Goal: Task Accomplishment & Management: Complete application form

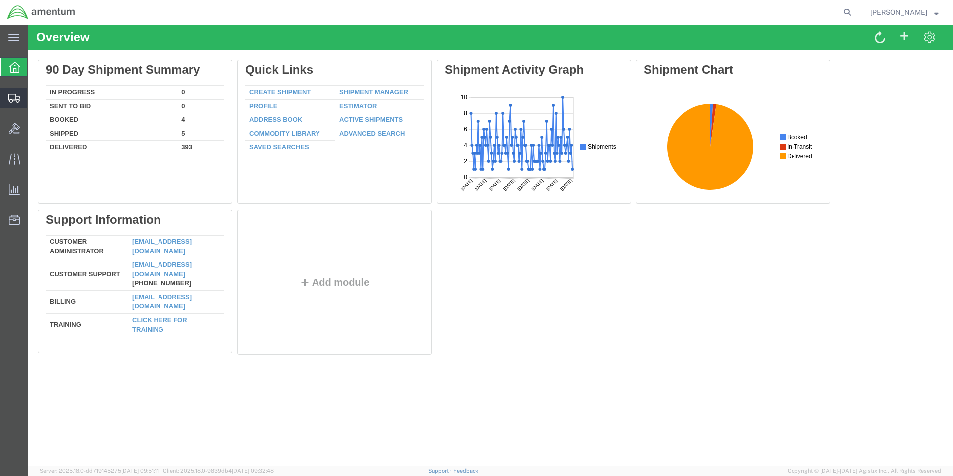
click at [0, 0] on span "Create from Template" at bounding box center [0, 0] width 0 height 0
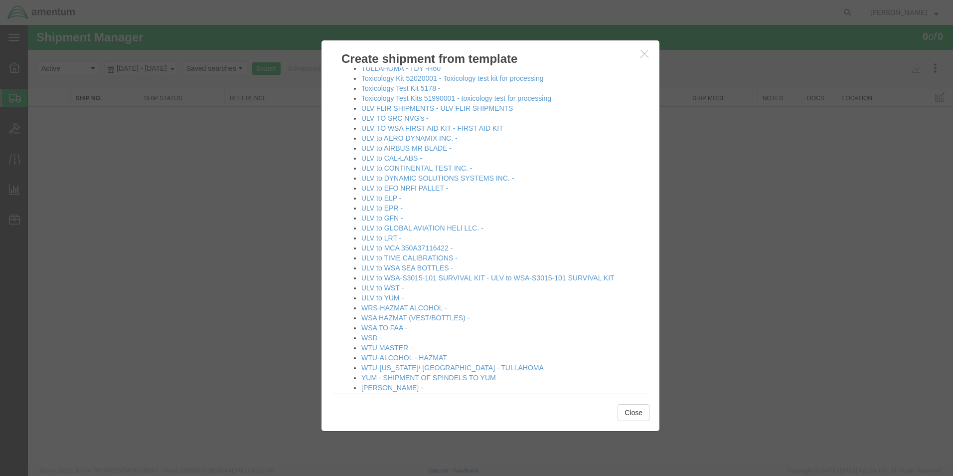
scroll to position [679, 0]
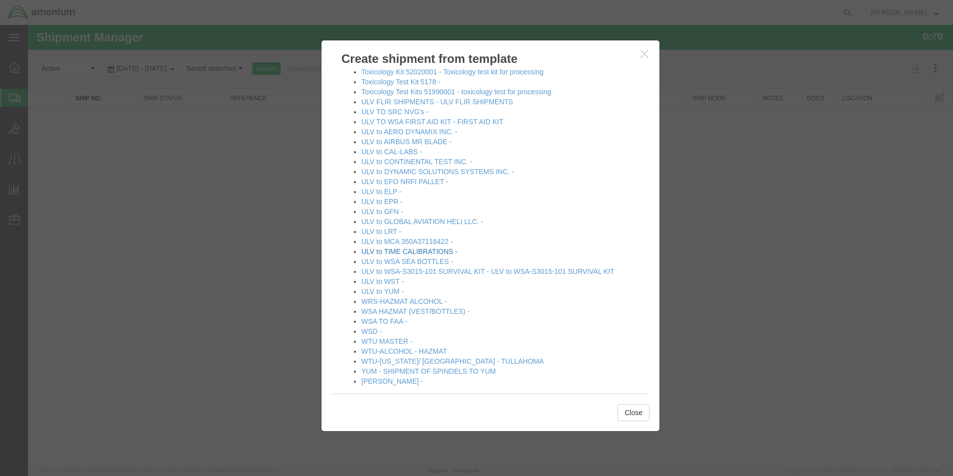
click at [437, 247] on link "ULV to TIME CALIBRATIONS -" at bounding box center [409, 251] width 96 height 8
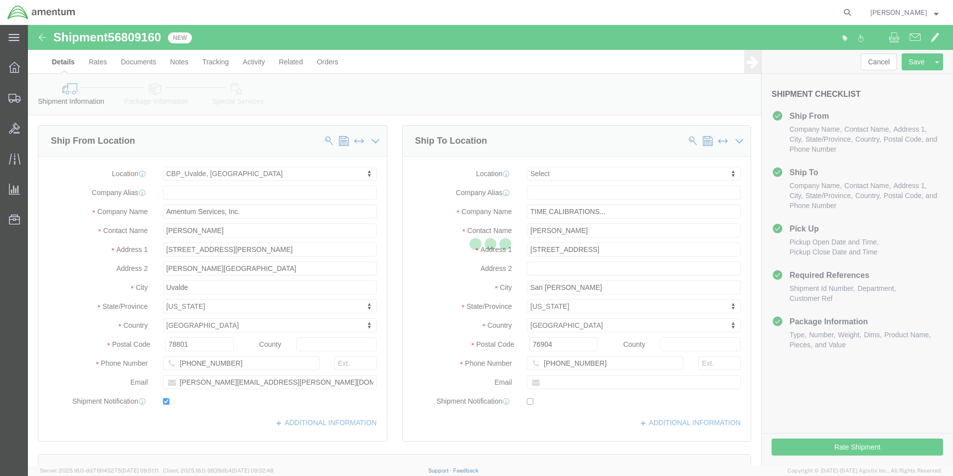
select select "49950"
select select
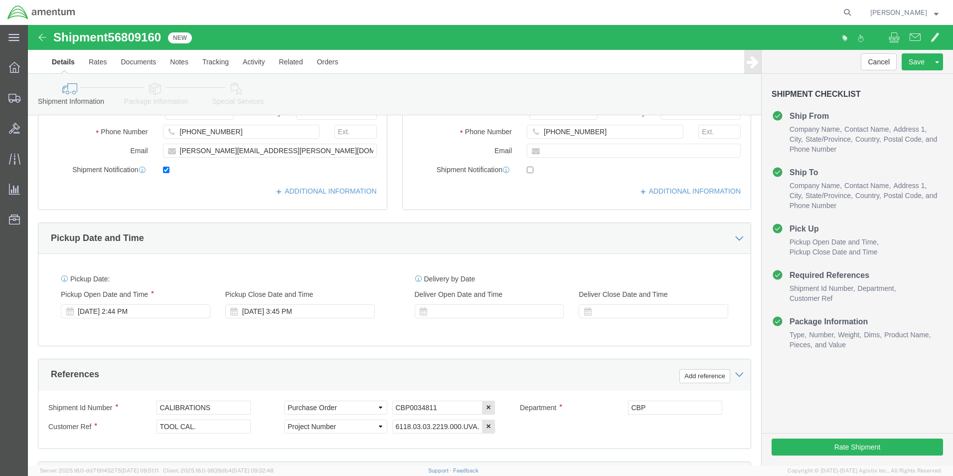
scroll to position [249, 0]
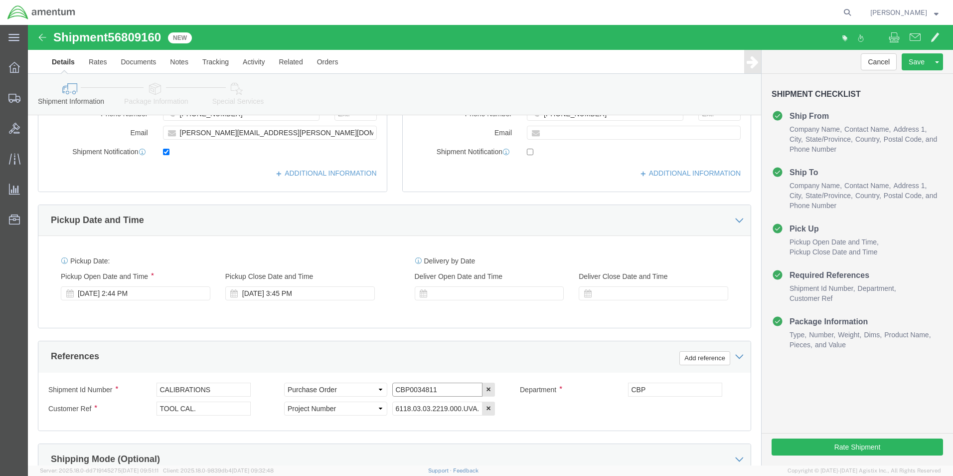
click input "CBP0034811"
type input "CBP0043898 LINE2"
click div "Shipment Id Number CALIBRATIONS Select Account Type Activity ID Airline Appoint…"
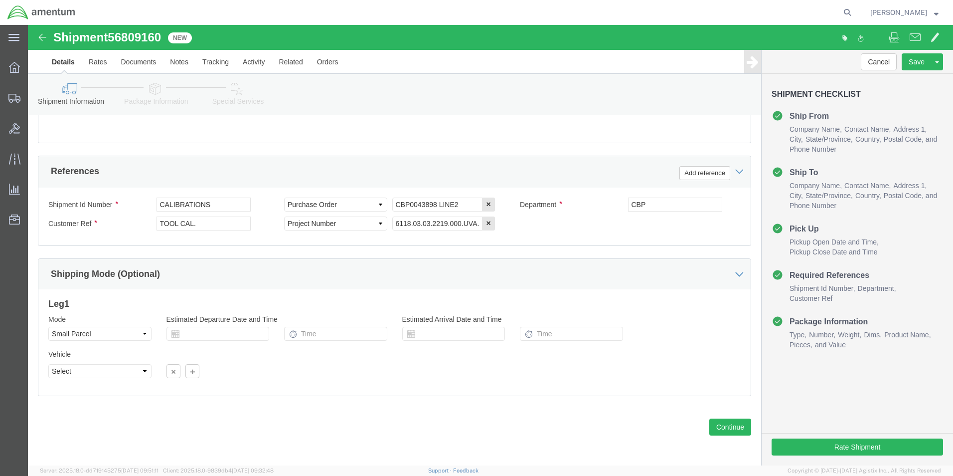
scroll to position [435, 0]
click button "Continue"
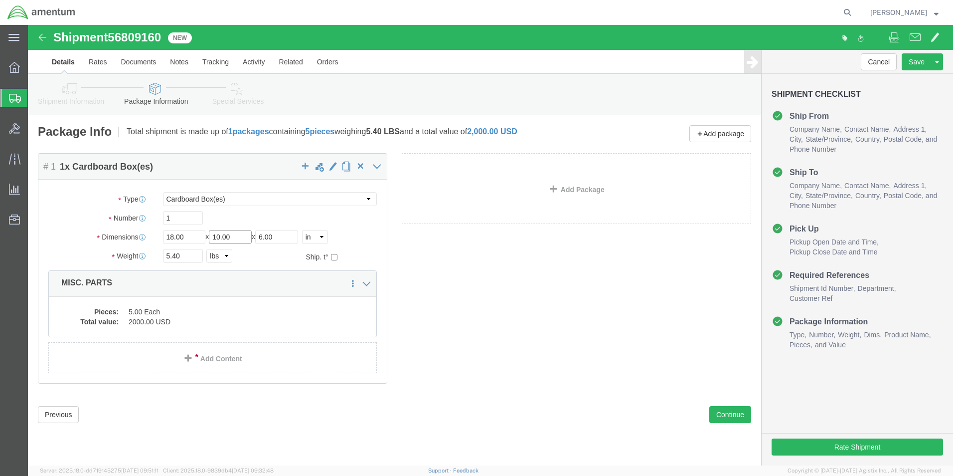
click input "10.00"
type input "1"
type input "18.00"
type input "16.00"
click input "5.40"
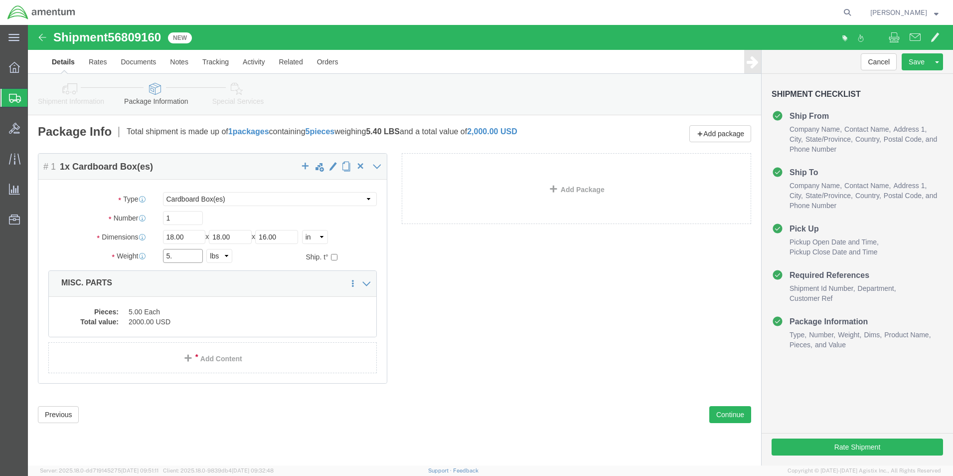
type input "5"
type input "30.0"
click div "Package Content # 1 1 x Cardboard Box(es) Package Type Select Bale(s) Basket(s)…"
click dd "5.00 Each"
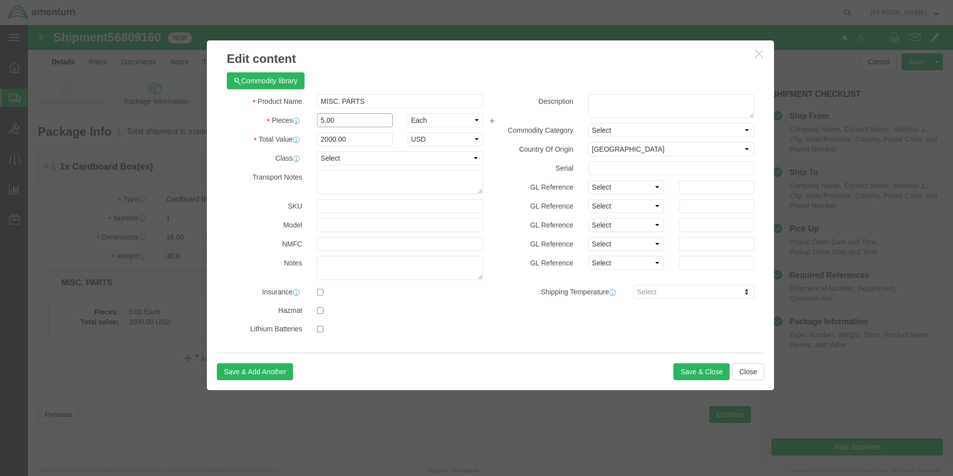
click input "5.00"
type input "5"
type input "1.0"
click div "Commodity library Product Name MISC. PARTS Pieces 1.0 Select Bag Barrels 100Boa…"
click input "400"
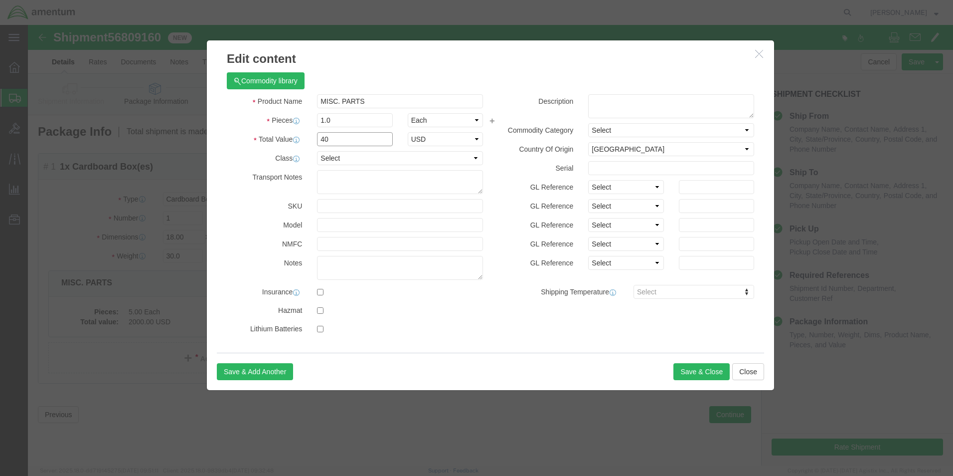
type input "4"
type input "1000.00"
click div "Commodity library Product Name MISC. PARTS Pieces 1.0 Select Bag Barrels 100Boa…"
click button "Save & Close"
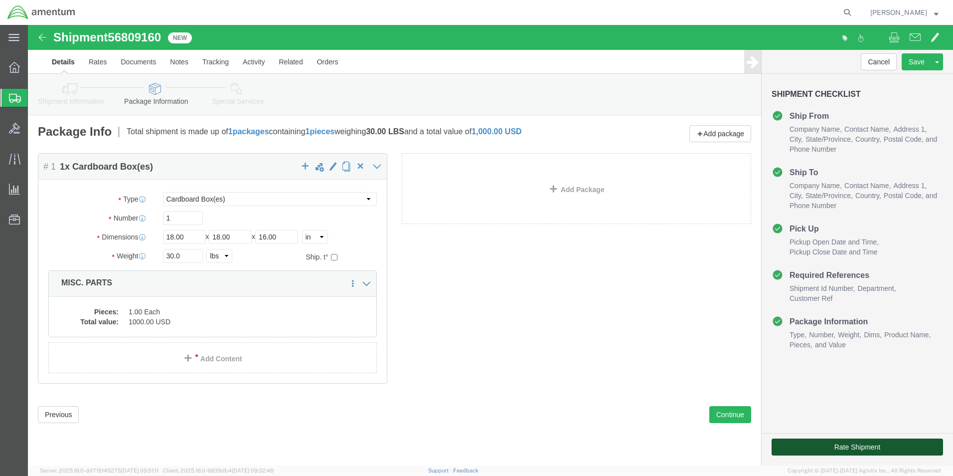
click button "Rate Shipment"
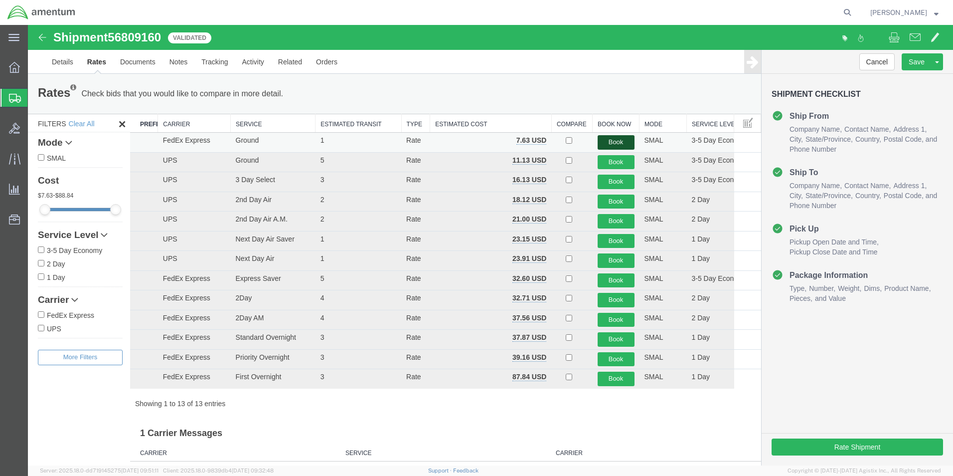
click at [602, 139] on button "Book" at bounding box center [616, 142] width 37 height 14
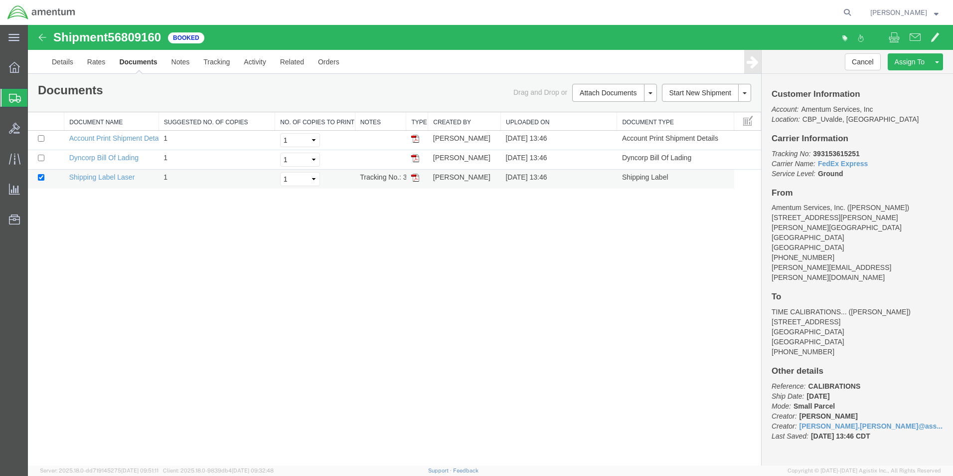
click at [411, 177] on img at bounding box center [415, 178] width 8 height 8
click at [0, 0] on span "Create from Template" at bounding box center [0, 0] width 0 height 0
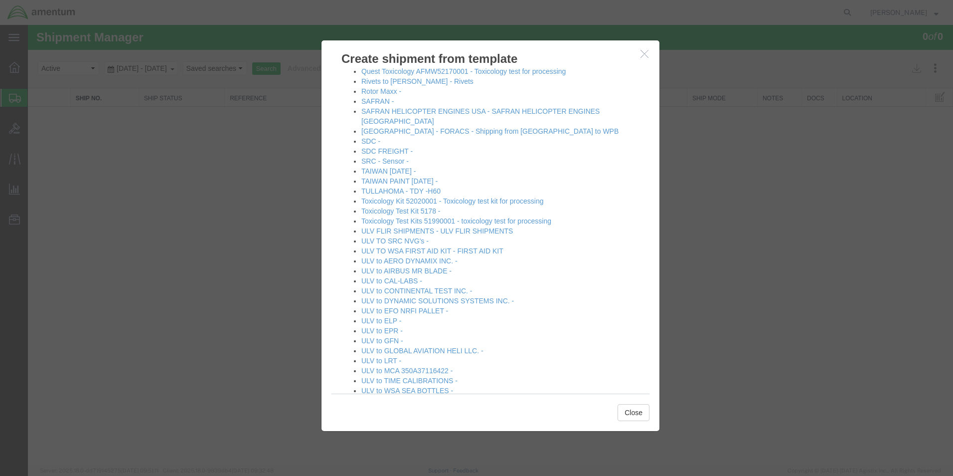
scroll to position [598, 0]
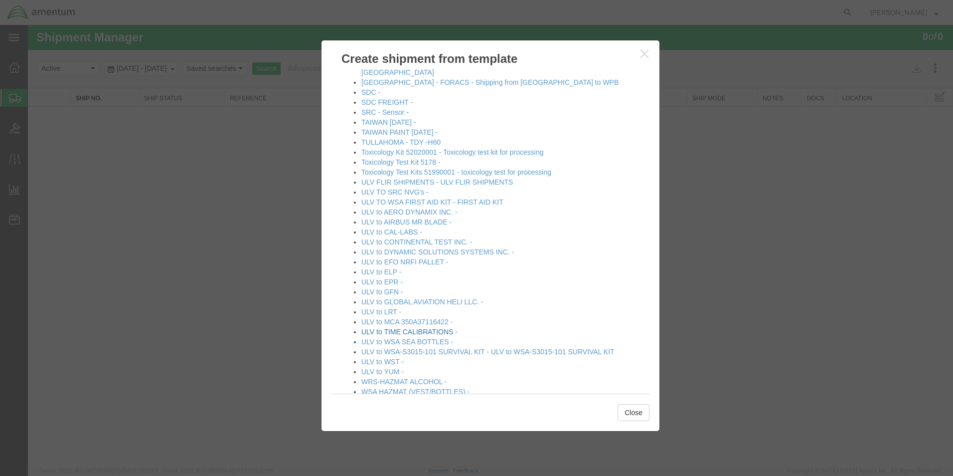
click at [451, 328] on link "ULV to TIME CALIBRATIONS -" at bounding box center [409, 332] width 96 height 8
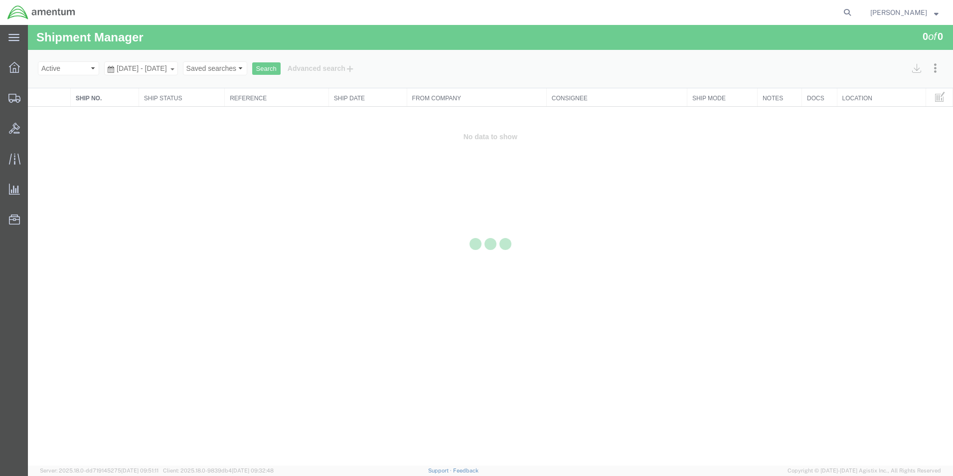
select select "49950"
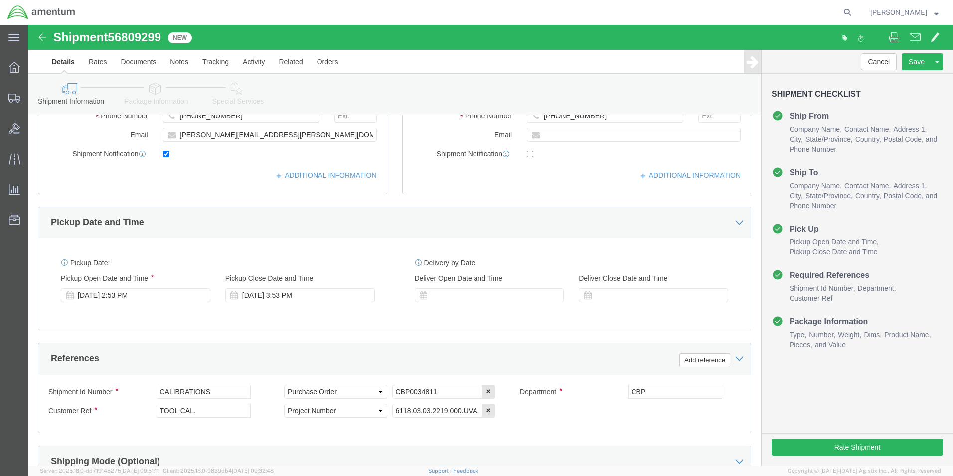
scroll to position [249, 0]
click input "CBP0034811"
type input "CBP0043898 LINE1"
click div "Shipment Id Number CALIBRATIONS Select Account Type Activity ID Airline Appoint…"
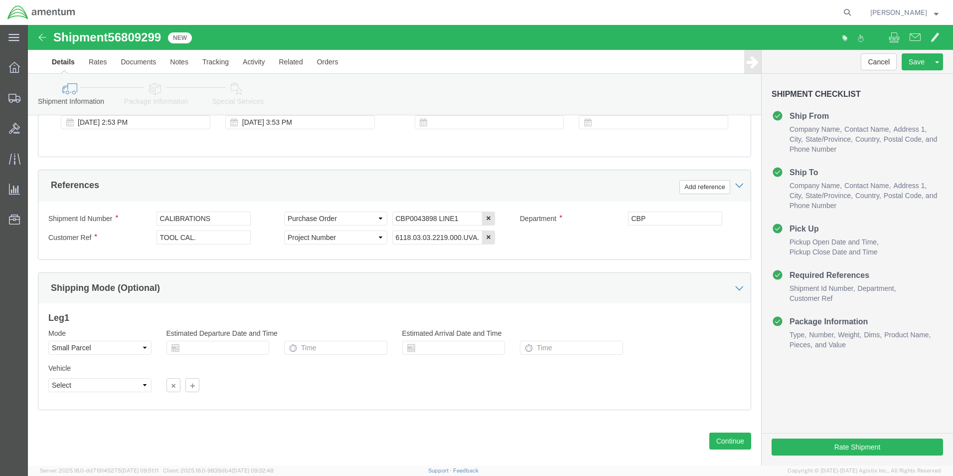
scroll to position [435, 0]
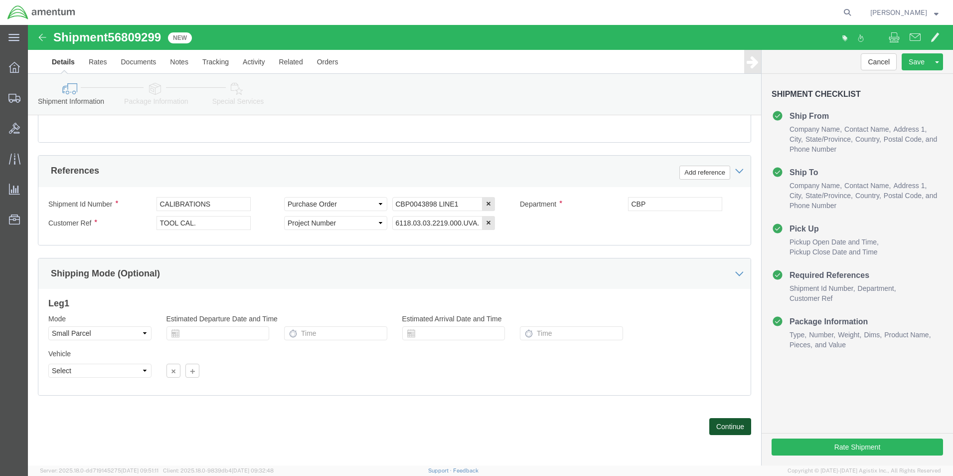
click button "Continue"
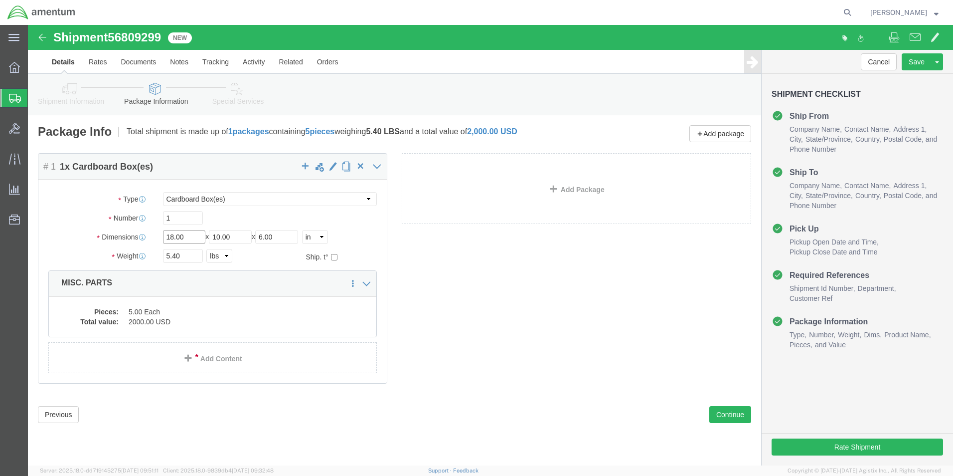
click input "18.00"
type input "1"
type input "24.00"
type input "18.00"
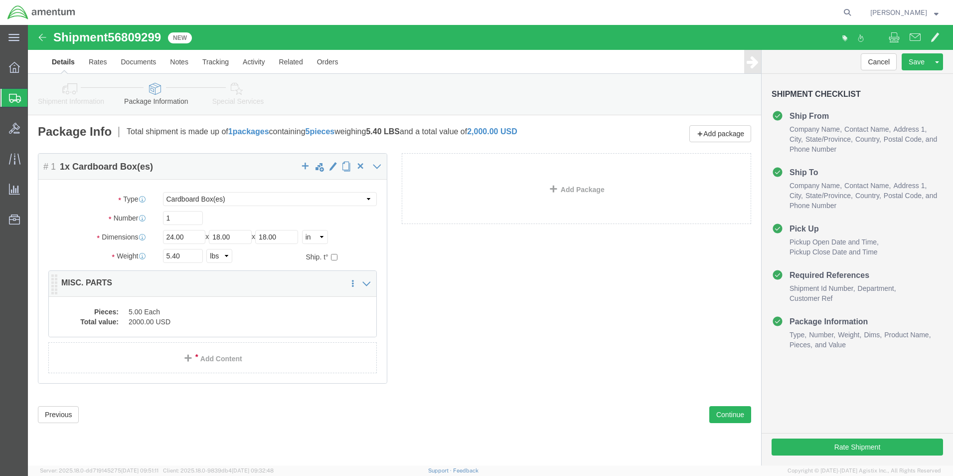
click dd "5.00 Each"
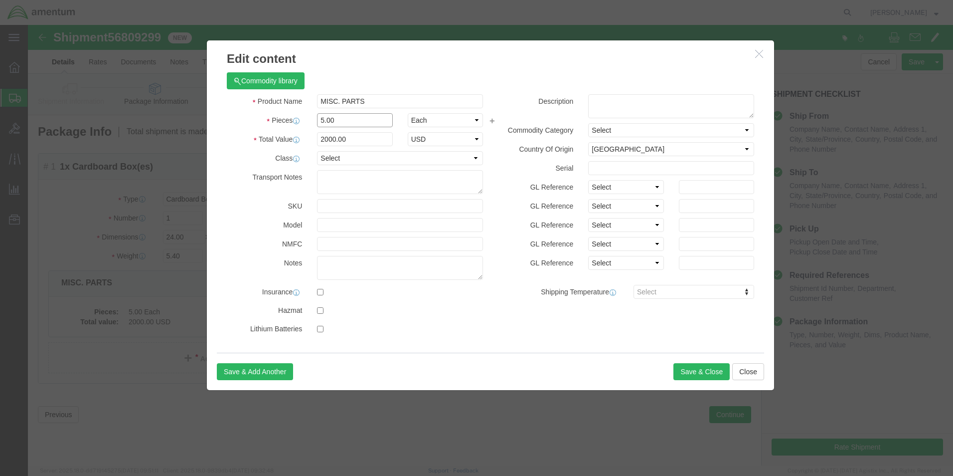
click input "5.00"
type input "5"
type input "1.0"
click div "Commodity library"
click input "400"
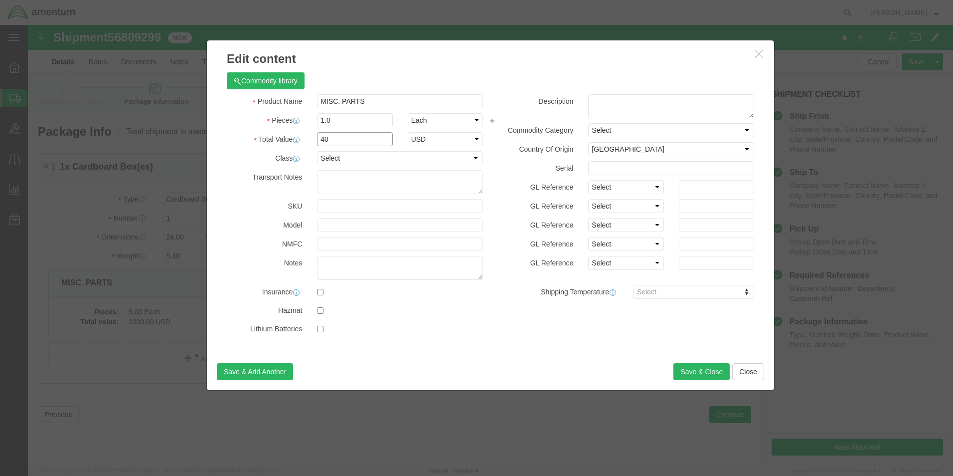
type input "4"
type input "2000.00"
click div "Commodity library"
click button "Save & Close"
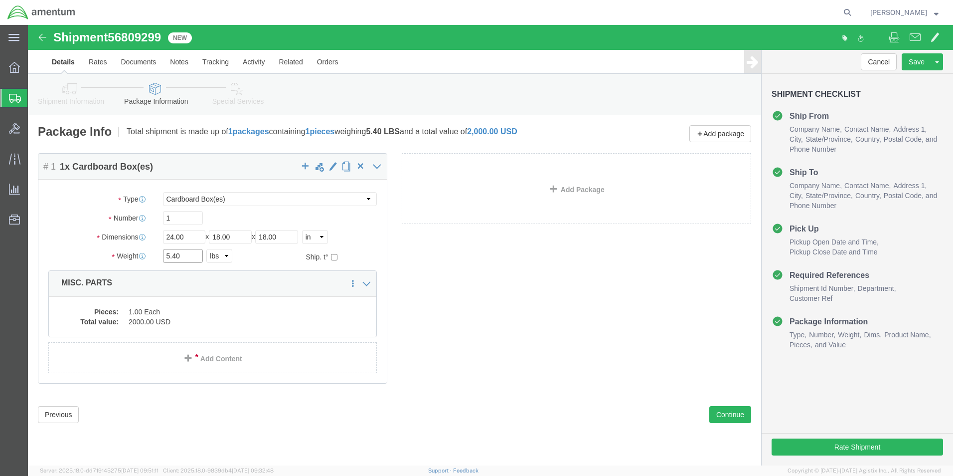
click input "5.40"
type input "5"
type input "46.00"
click div "Package Content # 1 1 x Cardboard Box(es) Package Type Select Bale(s) Basket(s)…"
click button "Rate Shipment"
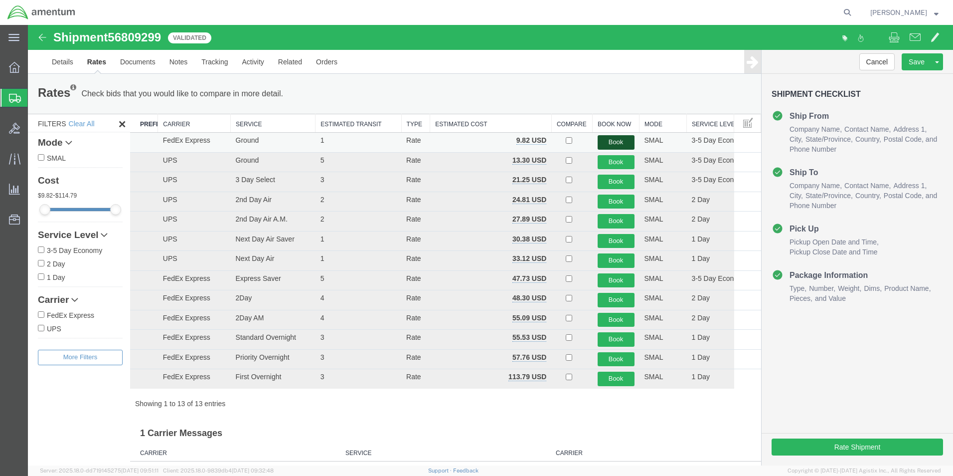
click at [620, 140] on button "Book" at bounding box center [616, 142] width 37 height 14
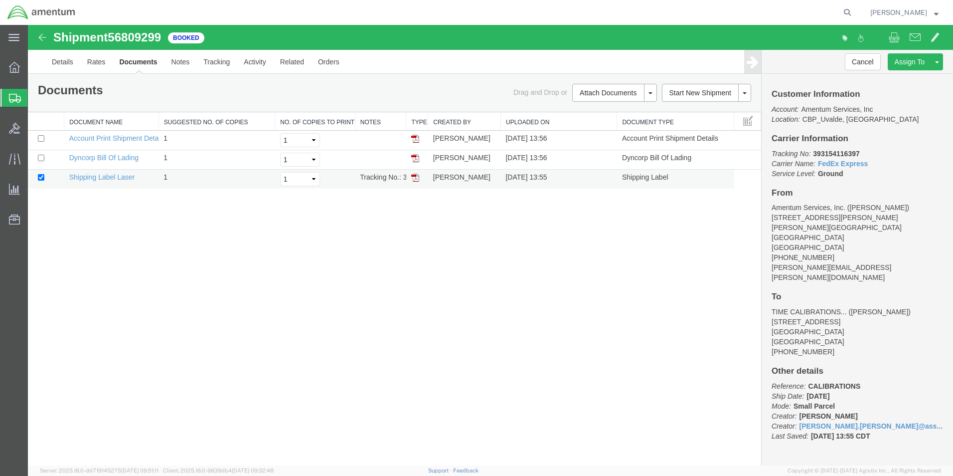
click at [412, 177] on img at bounding box center [415, 178] width 8 height 8
click at [0, 0] on span "Create from Template" at bounding box center [0, 0] width 0 height 0
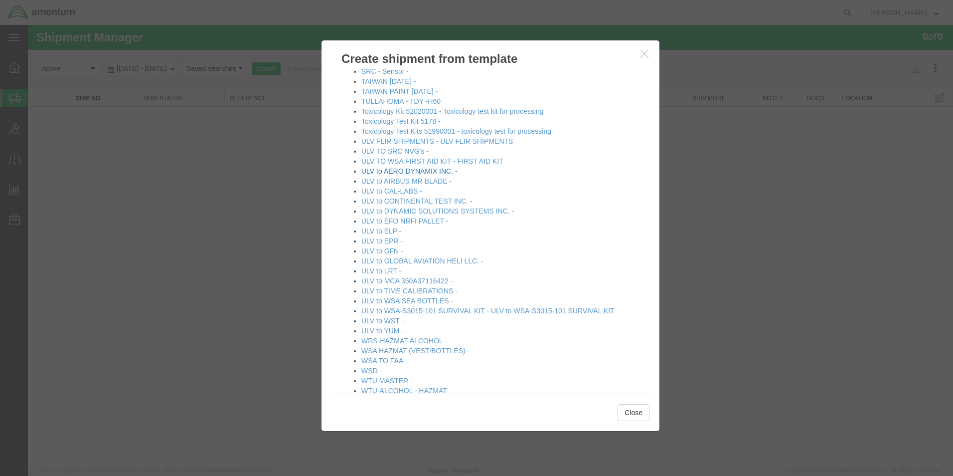
scroll to position [579, 0]
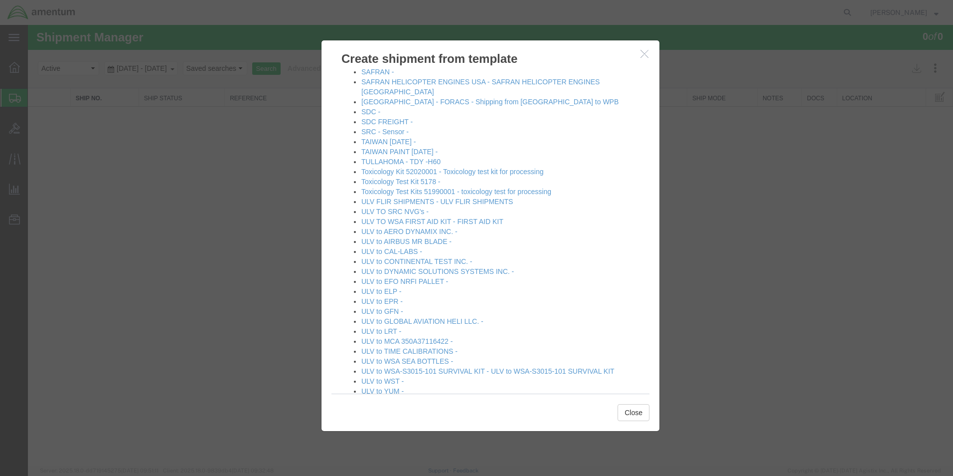
click at [643, 54] on icon "button" at bounding box center [645, 53] width 8 height 8
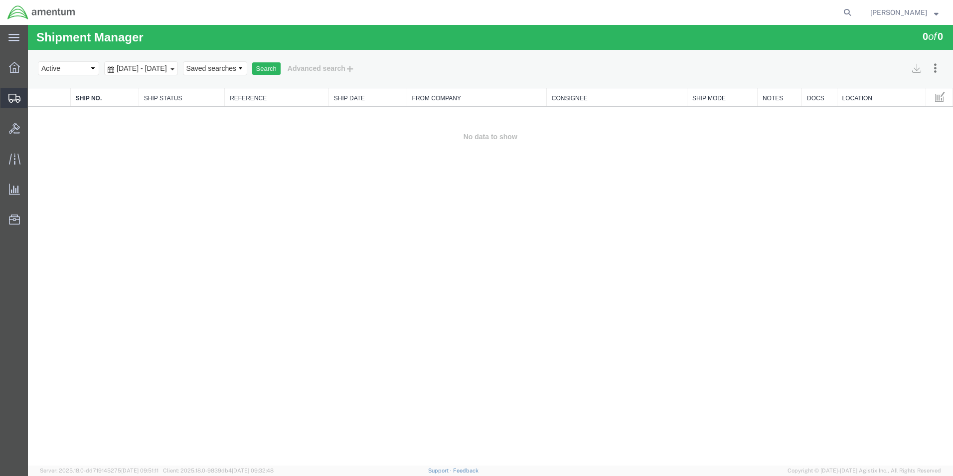
click at [0, 0] on span "Create Shipment" at bounding box center [0, 0] width 0 height 0
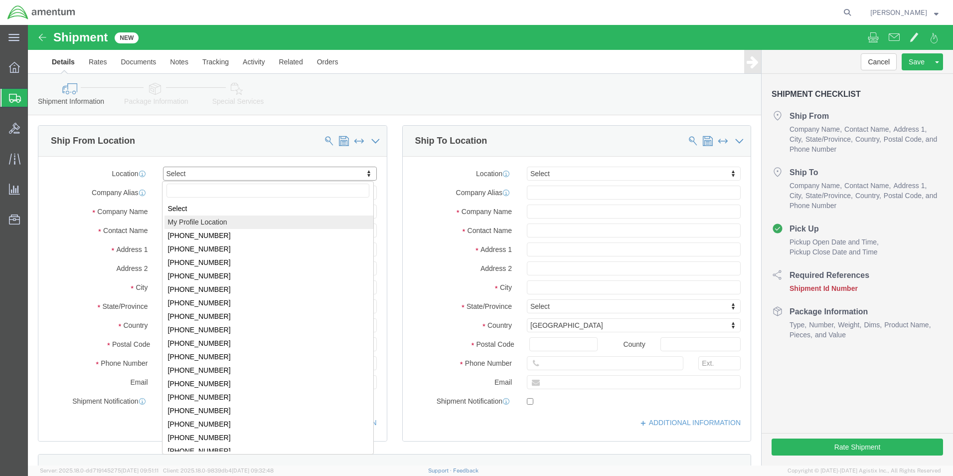
select select "MYPROFILE"
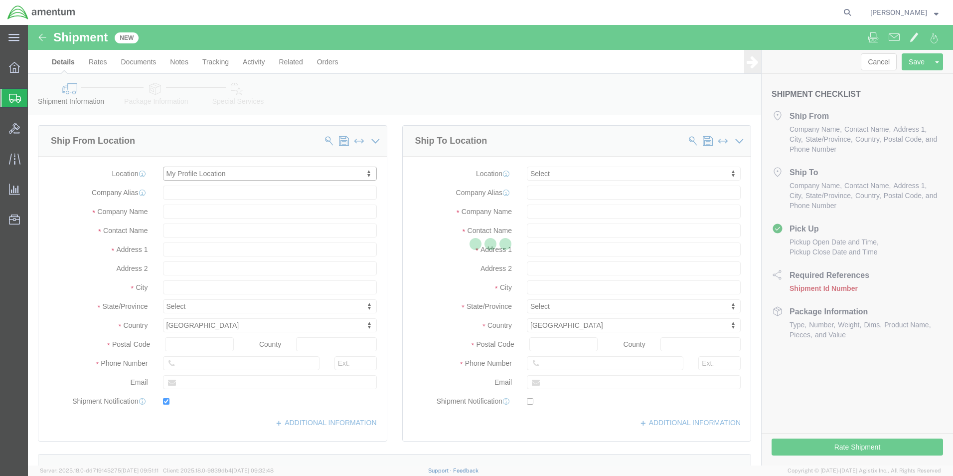
type input "[STREET_ADDRESS][PERSON_NAME]"
type input "[PERSON_NAME][GEOGRAPHIC_DATA]"
type input "78801"
type input "[PHONE_NUMBER]"
type input "[PERSON_NAME][EMAIL_ADDRESS][PERSON_NAME][DOMAIN_NAME]"
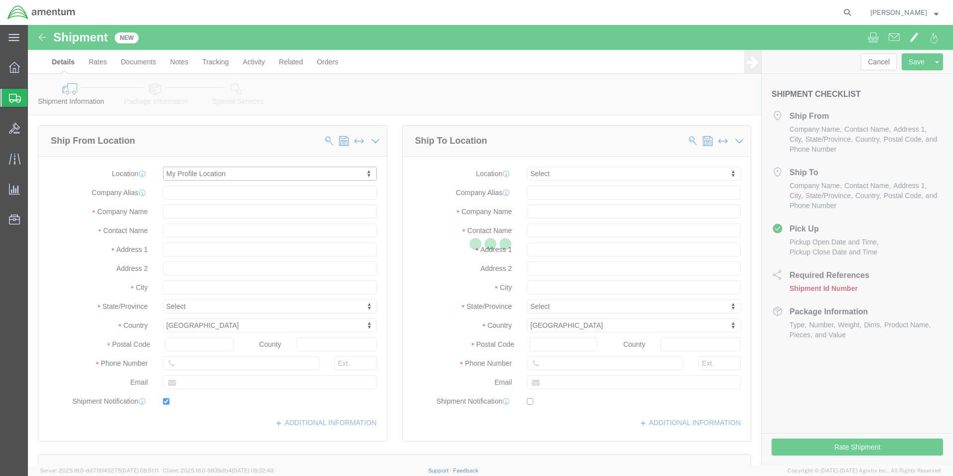
checkbox input "true"
type input "Amentum Services, Inc."
type input "[PERSON_NAME]"
type input "Uvalde"
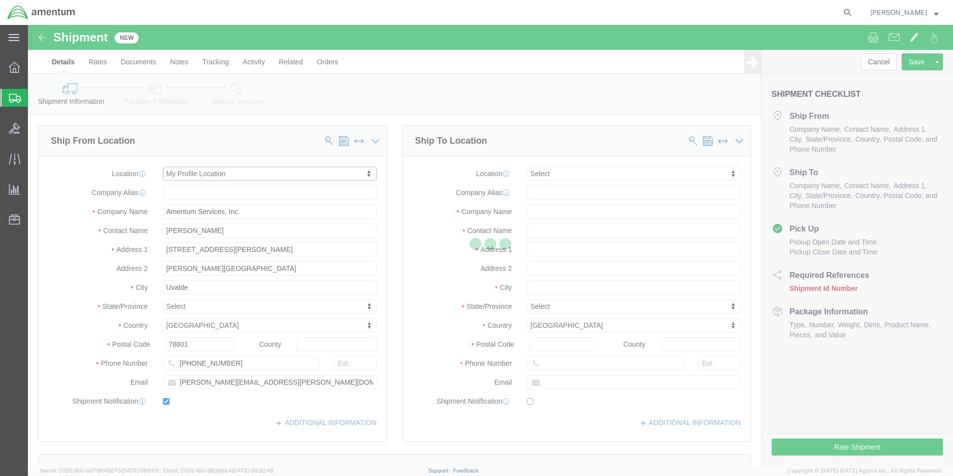
select select "[GEOGRAPHIC_DATA]"
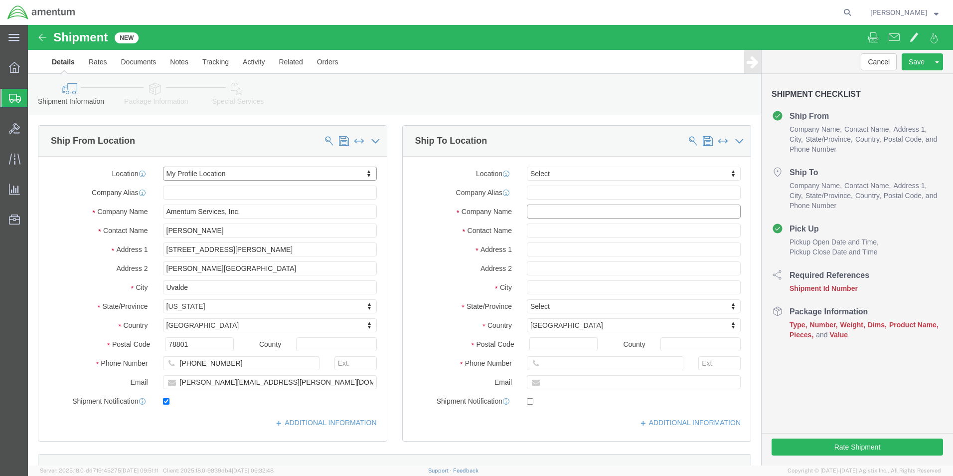
click input "text"
type input "[PERSON_NAME]"
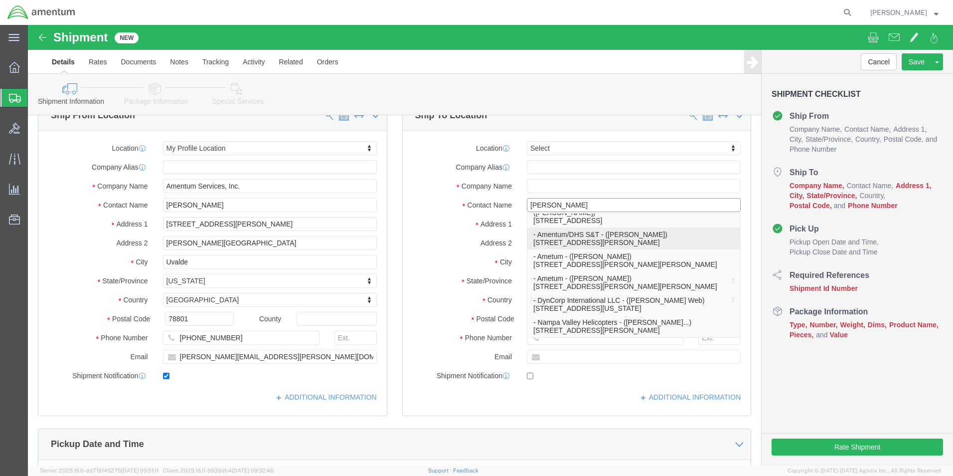
scroll to position [50, 0]
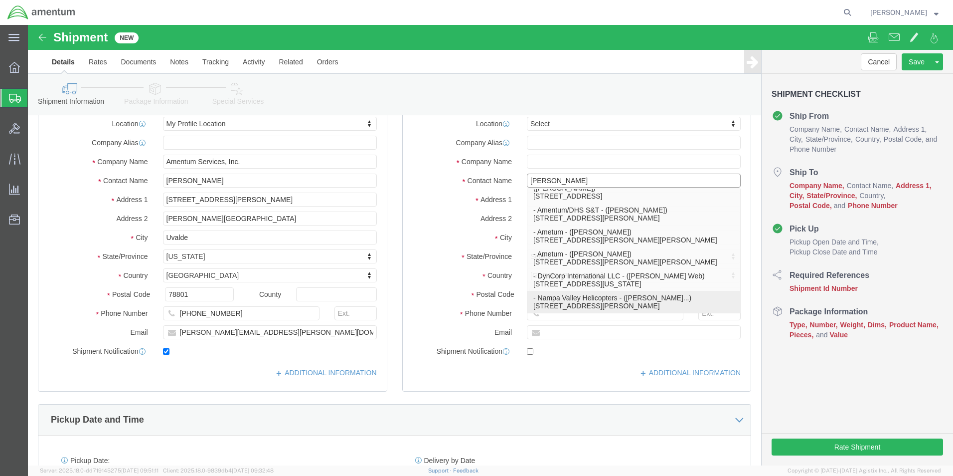
click p "- Nampa Valley Helicopters - ([PERSON_NAME]...) [STREET_ADDRESS][PERSON_NAME]"
type input "[STREET_ADDRESS][PERSON_NAME]"
type input "83642"
type input "[PHONE_NUMBER]"
type input "[PERSON_NAME][EMAIL_ADDRESS][DOMAIN_NAME]"
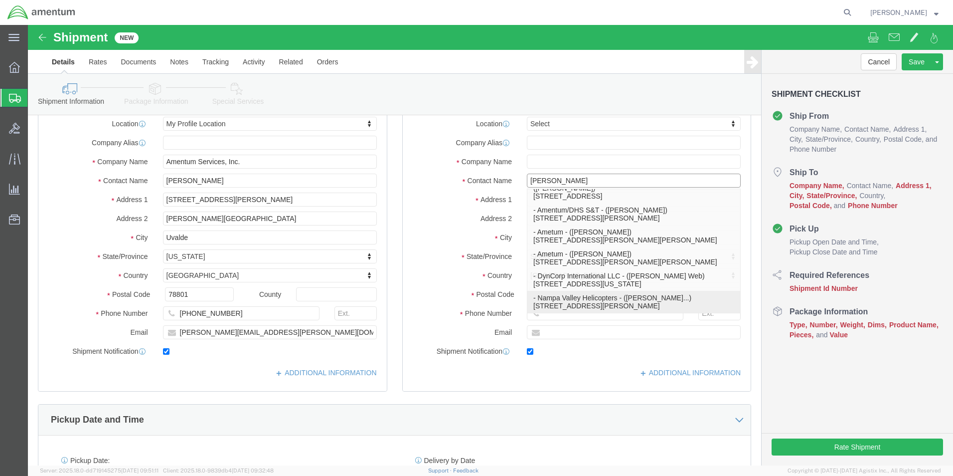
checkbox input "true"
type input "Nampa Valley Helicopters"
type input "[PERSON_NAME]..."
type input "Meridian"
select select "ID"
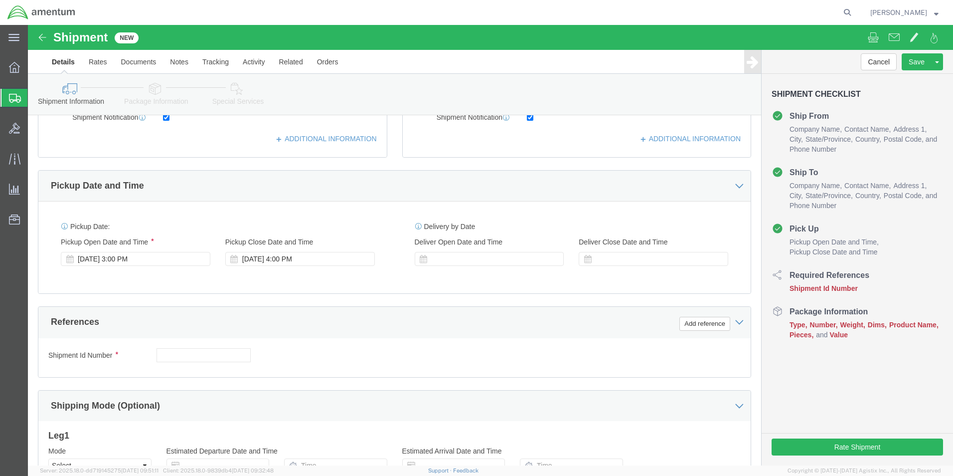
scroll to position [299, 0]
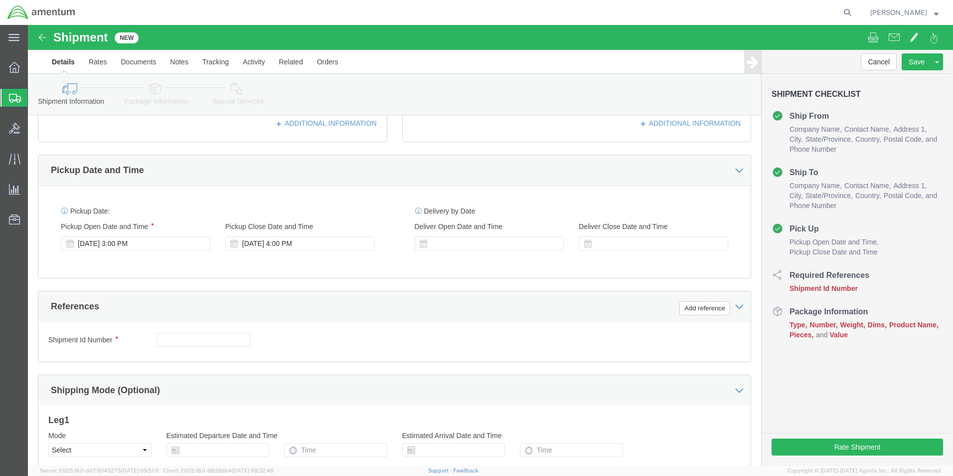
type input "[PERSON_NAME]..."
click input "text"
type input "350A33-0200-07"
click div "Shipment Id Number 350A33-0200-07 Select Account Type Activity ID Airline Appoi…"
click button "Add reference"
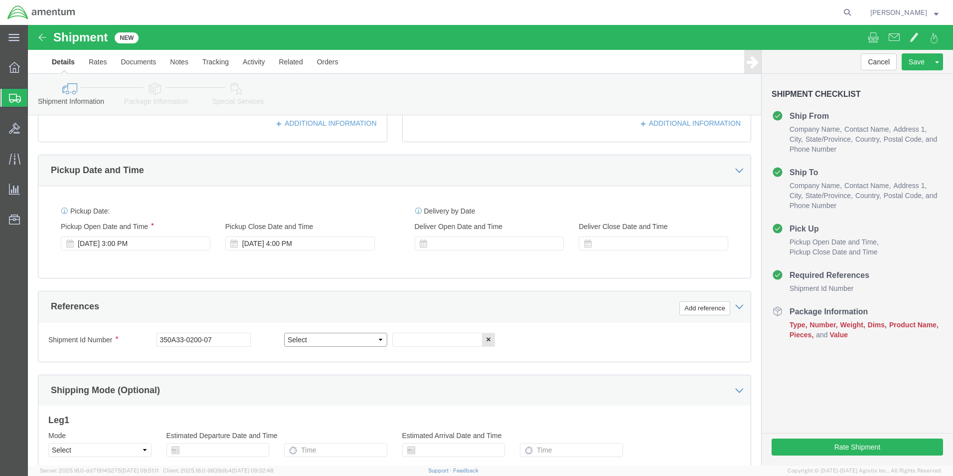
click select "Select Account Type Activity ID Airline Appointment Number ASN Batch Request # …"
select select "INVOICE"
click select "Select Account Type Activity ID Airline Appointment Number ASN Batch Request # …"
click input "text"
type input "SN.MA2528"
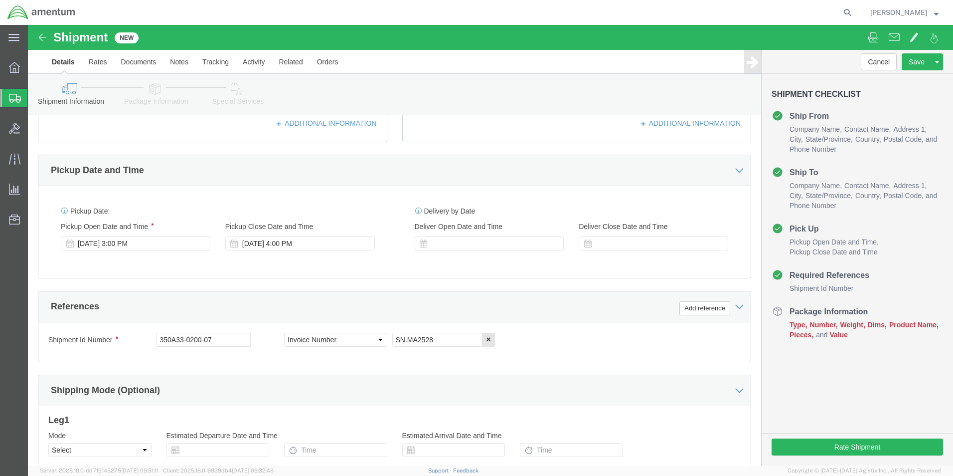
click div "Shipment Id Number 350A33-0200-07 Select Account Type Activity ID Airline Appoi…"
click button "Add reference"
click select "Select Account Type Activity ID Airline Appointment Number ASN Batch Request # …"
select select "CUSTREF"
click select "Select Account Type Activity ID Airline Appointment Number ASN Batch Request # …"
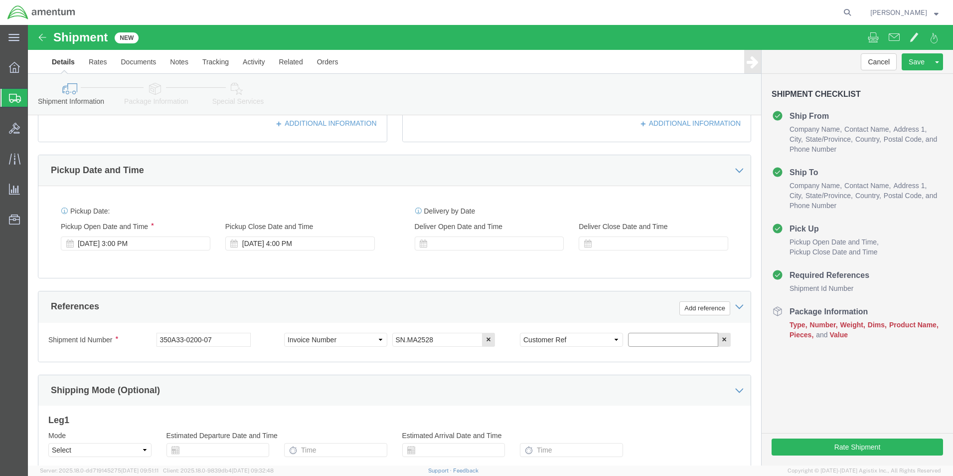
click input "text"
type input "REPAIR"
click div "Shipment Id Number 350A33-0200-07 Select Account Type Activity ID Airline Appoi…"
click button "Add reference"
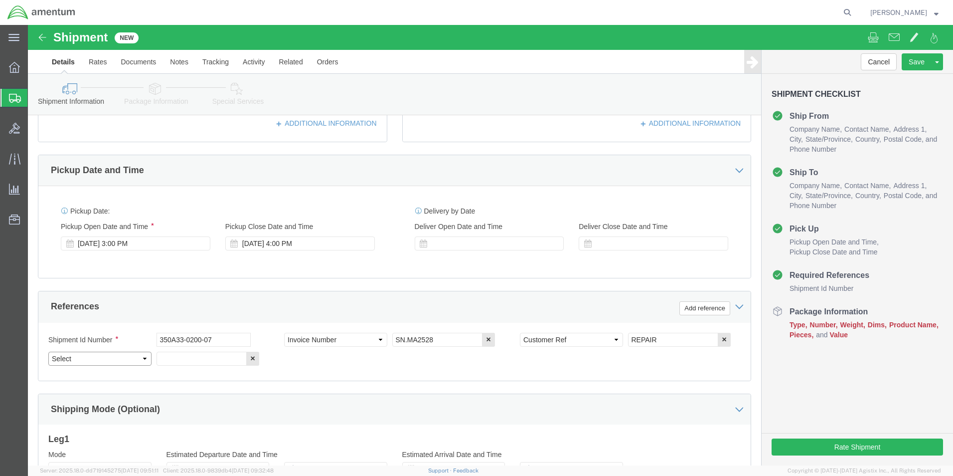
click select "Select Account Type Activity ID Airline Appointment Number ASN Batch Request # …"
select select "PURCHORD"
click select "Select Account Type Activity ID Airline Appointment Number ASN Batch Request # …"
click input "text"
type input "CBP0043919 LINE1"
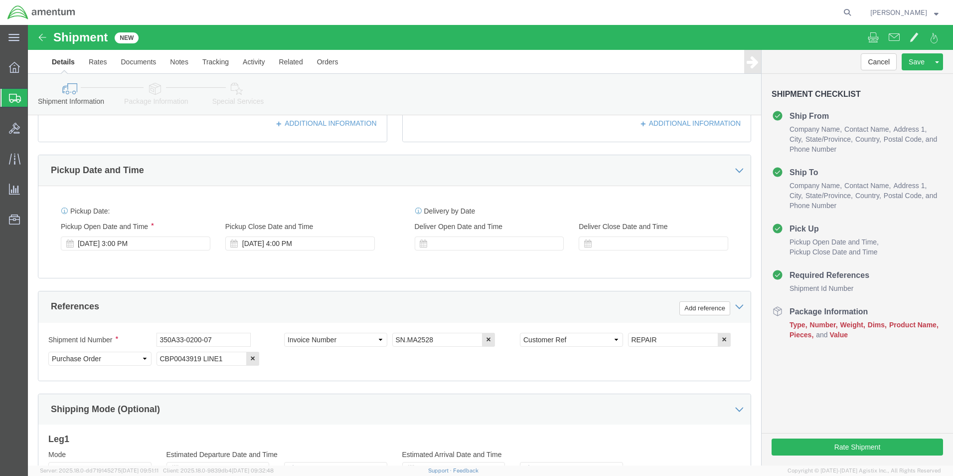
click div "Shipment Id Number 350A33-0200-07 Select Account Type Activity ID Airline Appoi…"
click button "Add reference"
click select "Select Account Type Activity ID Airline Appointment Number ASN Batch Request # …"
select select "PROJNUM"
click select "Select Account Type Activity ID Airline Appointment Number ASN Batch Request # …"
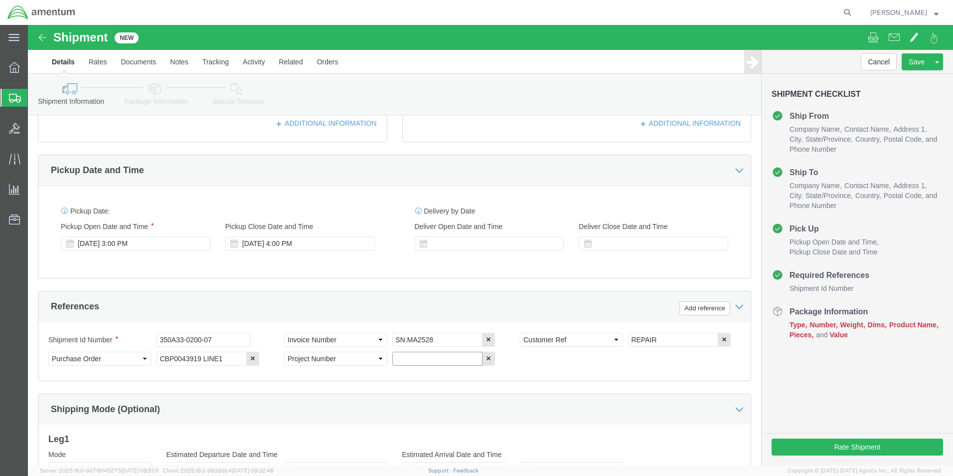
click input "text"
type input "6118.03.03.2219.000.UVA.0000"
click div "Shipment Id Number 350A33-0200-07 Select Account Type Activity ID Airline Appoi…"
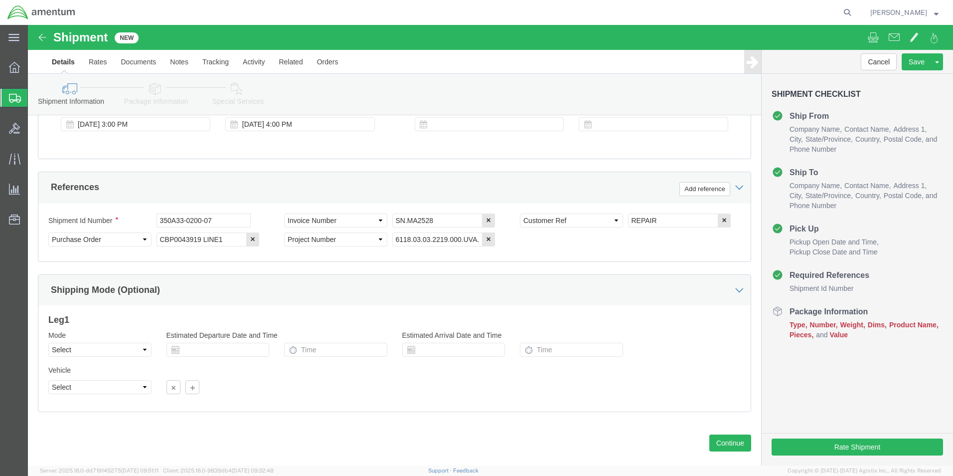
scroll to position [435, 0]
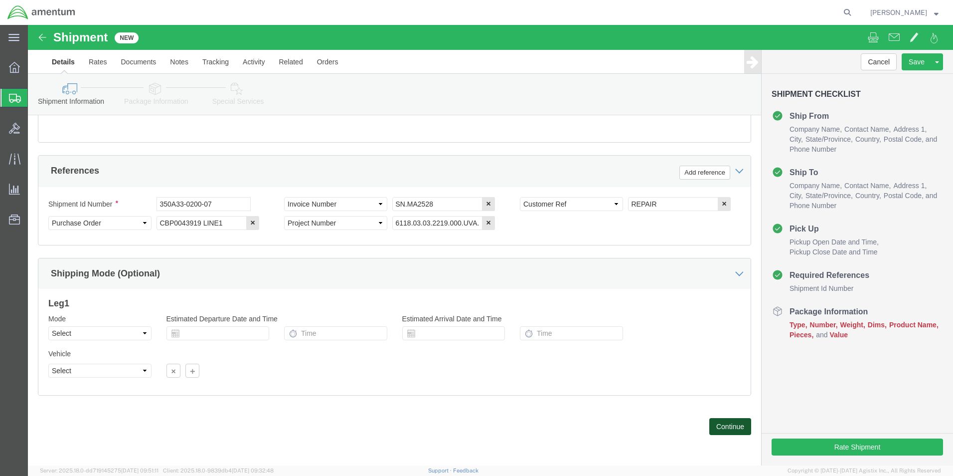
click button "Continue"
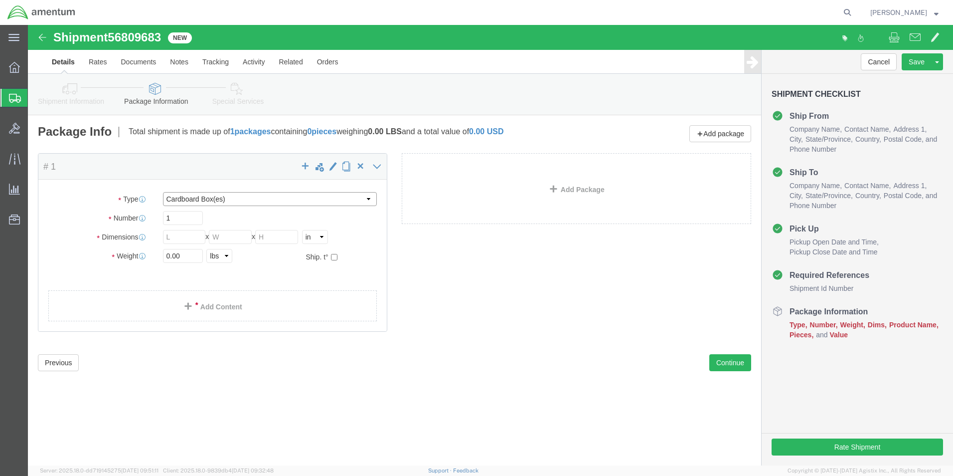
click select "Select BCK Boxes Bale(s) Basket(s) Bolt(s) Bottle(s) Buckets Bulk Bundle(s) Can…"
select select "CRAT"
click select "Select BCK Boxes Bale(s) Basket(s) Bolt(s) Bottle(s) Buckets Bulk Bundle(s) Can…"
click input "text"
type input "3"
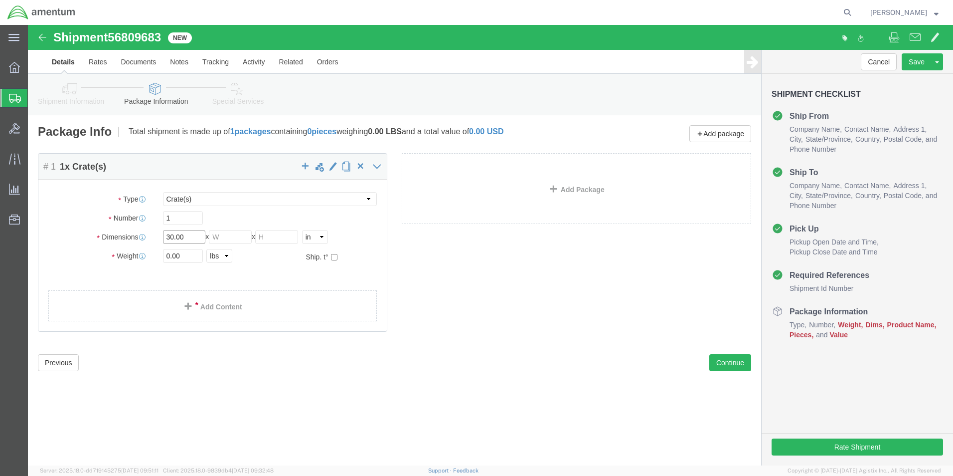
type input "30.00"
type input "17.00"
click input "0.00"
type input "0"
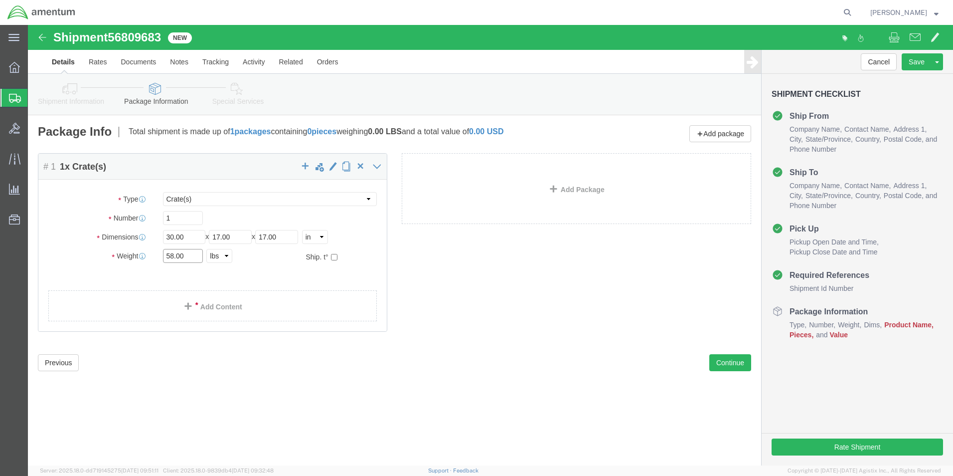
type input "58.00"
click ul
click span
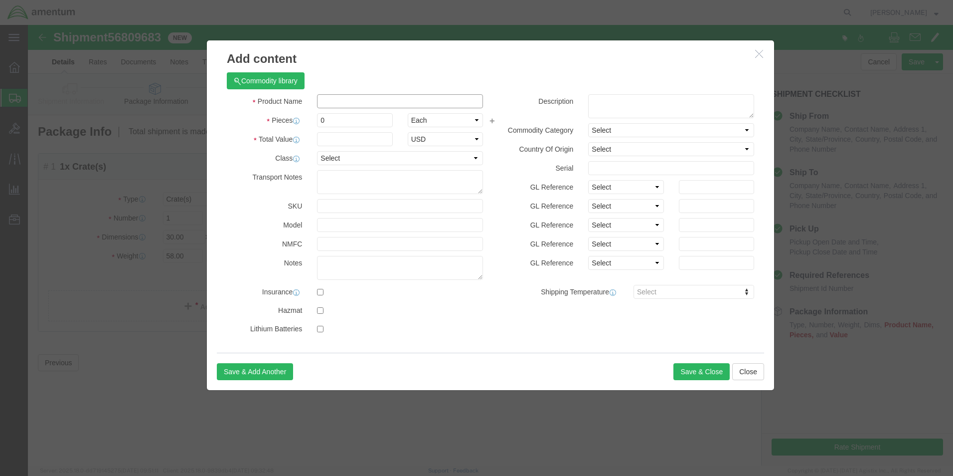
click input "text"
type input "MISC. PARTS"
type input "2000.00"
select select "US"
click input "0"
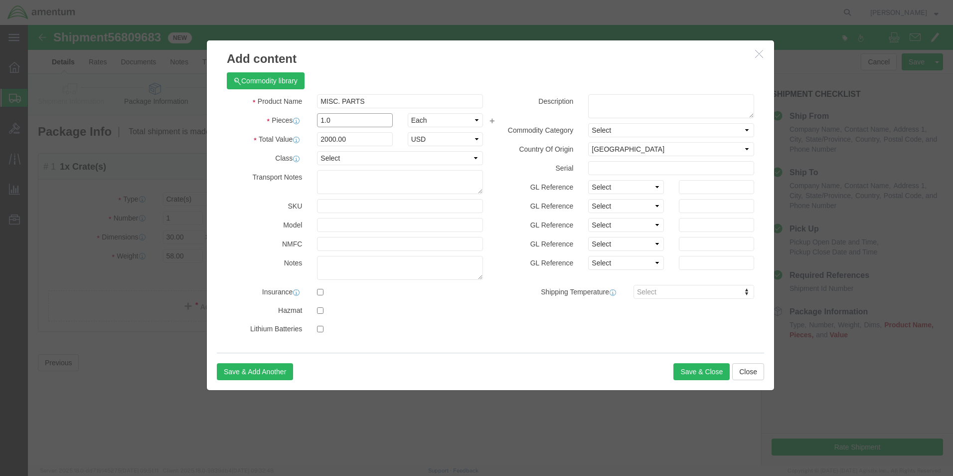
type input "1.0"
drag, startPoint x: 377, startPoint y: 39, endPoint x: 376, endPoint y: 46, distance: 7.5
click h3 "Add content"
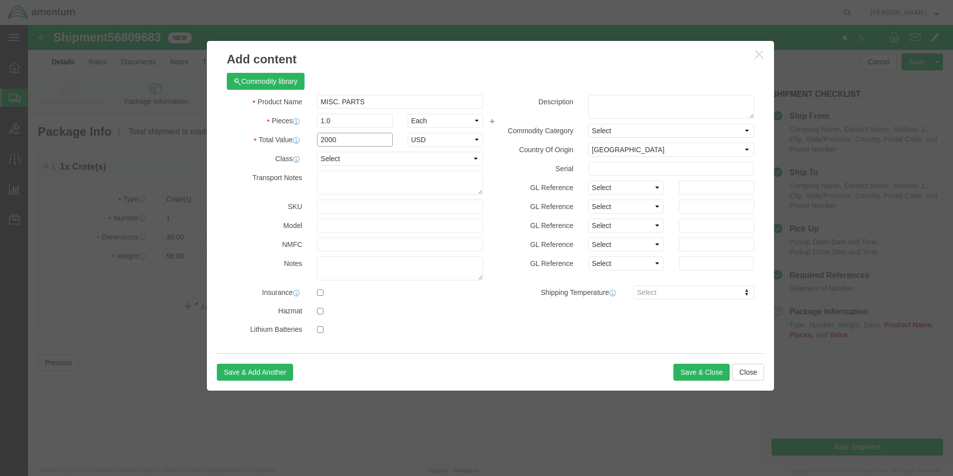
click input "2000"
type input "2"
type input "5000.00"
click div "Commodity library"
click button "Save & Close"
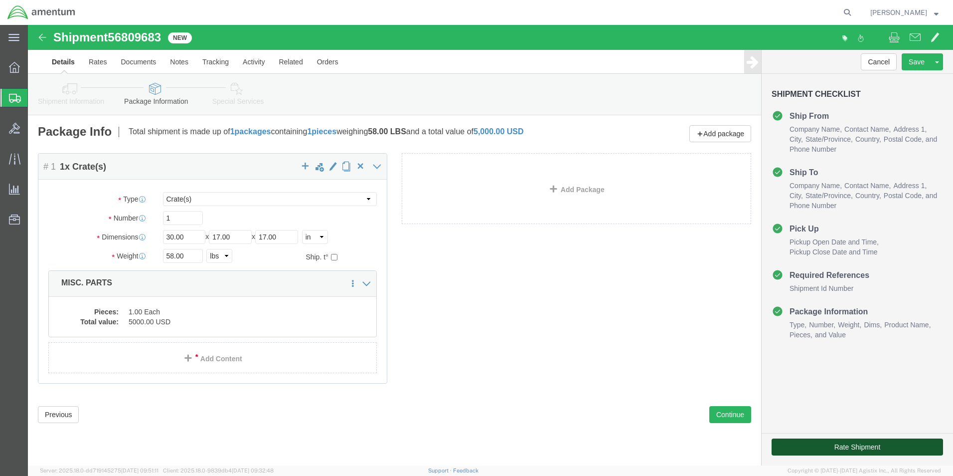
click button "Rate Shipment"
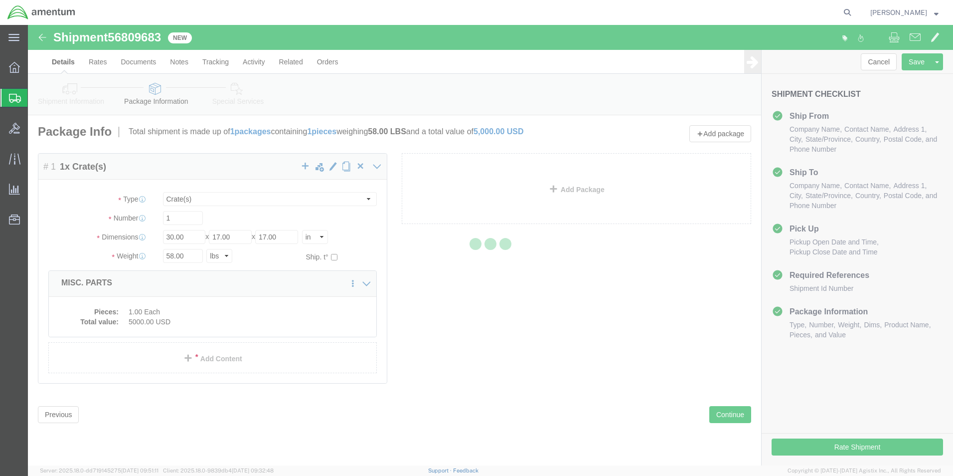
select select "49950"
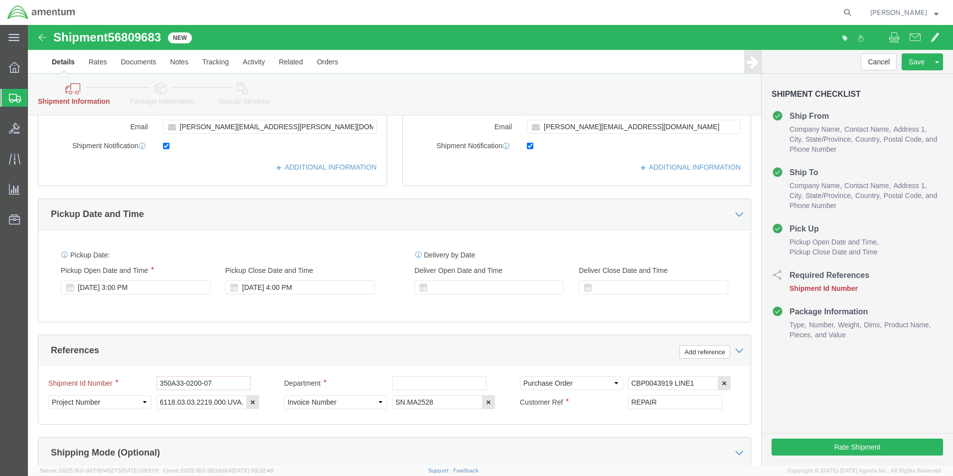
scroll to position [299, 0]
click input "350A33-0200-07"
type input "3"
type input "350A33-0200-07"
click div "References Add reference"
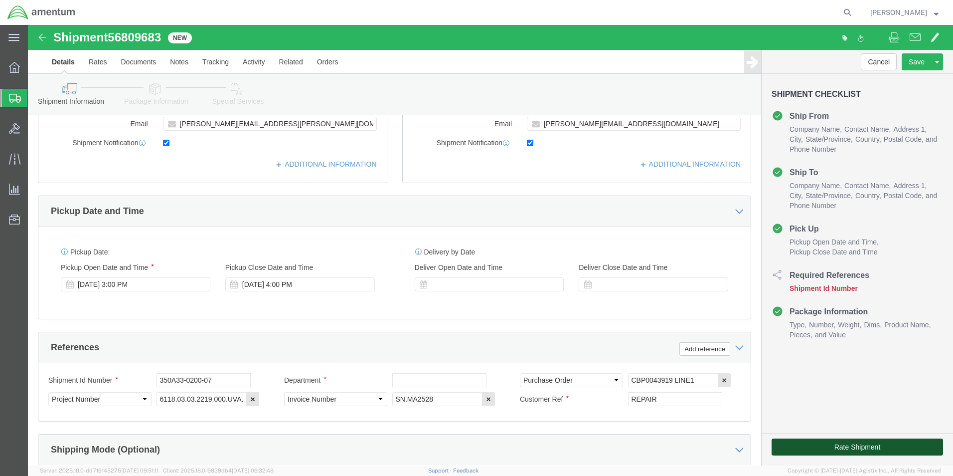
click button "Rate Shipment"
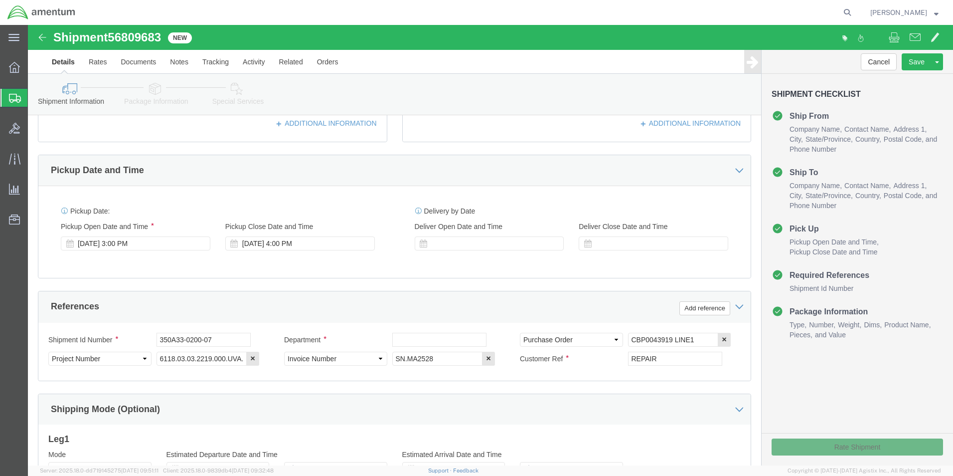
scroll to position [258, 0]
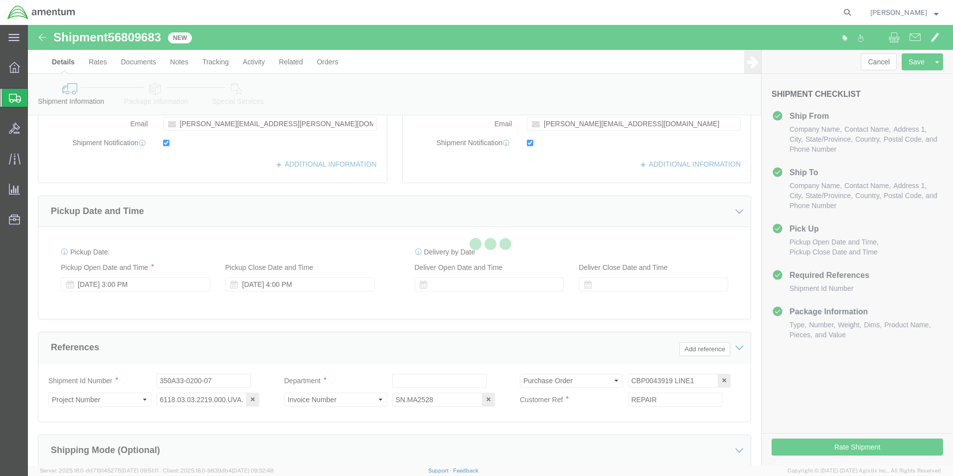
select select "49950"
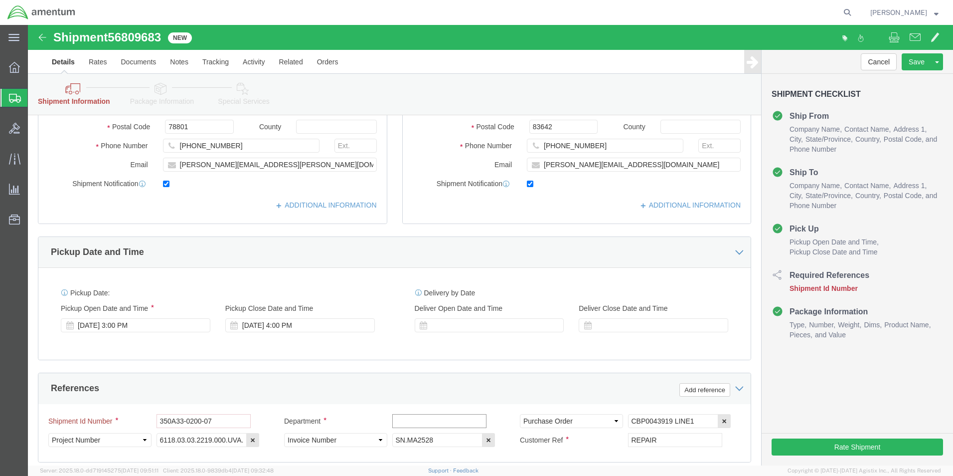
click input "text"
type input "CBP"
click div "References Add reference"
click button "Rate Shipment"
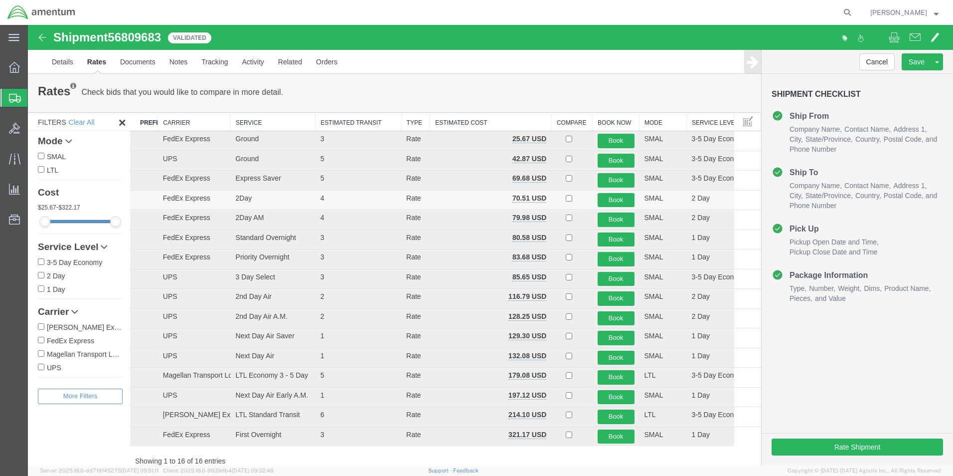
scroll to position [0, 0]
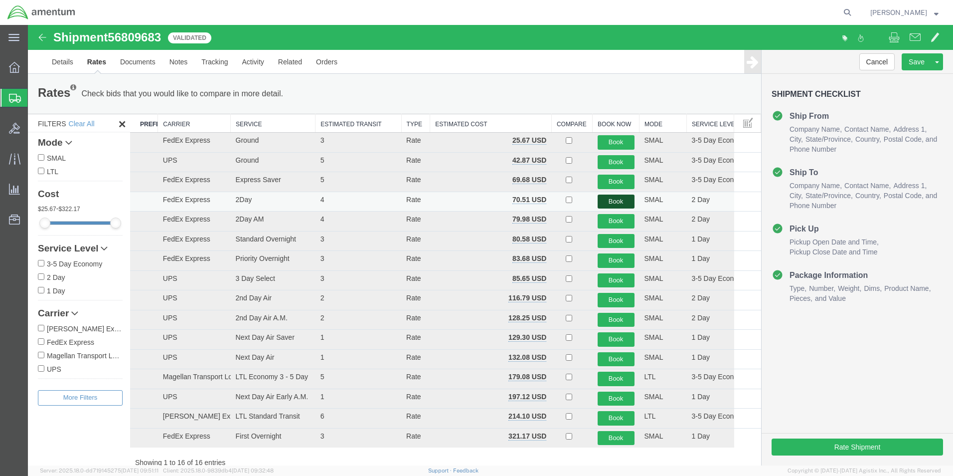
click at [603, 201] on button "Book" at bounding box center [616, 201] width 37 height 14
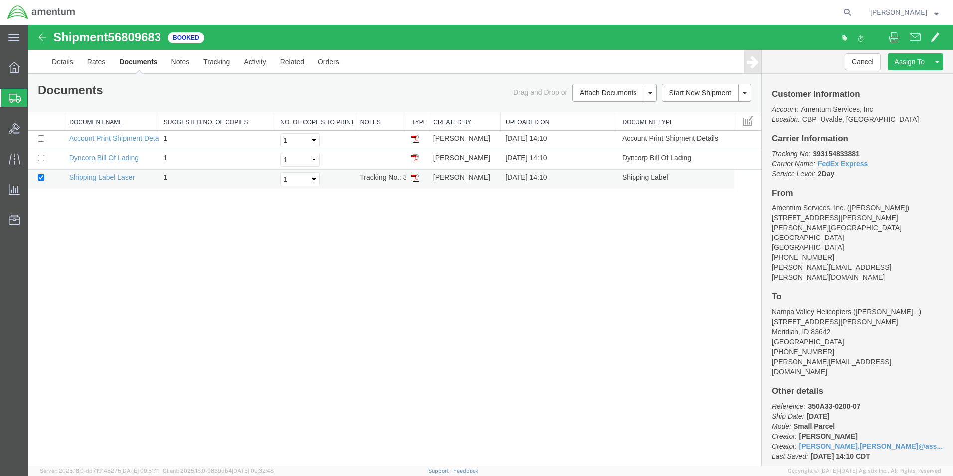
click at [417, 175] on img at bounding box center [415, 178] width 8 height 8
click at [0, 0] on span "Create from Template" at bounding box center [0, 0] width 0 height 0
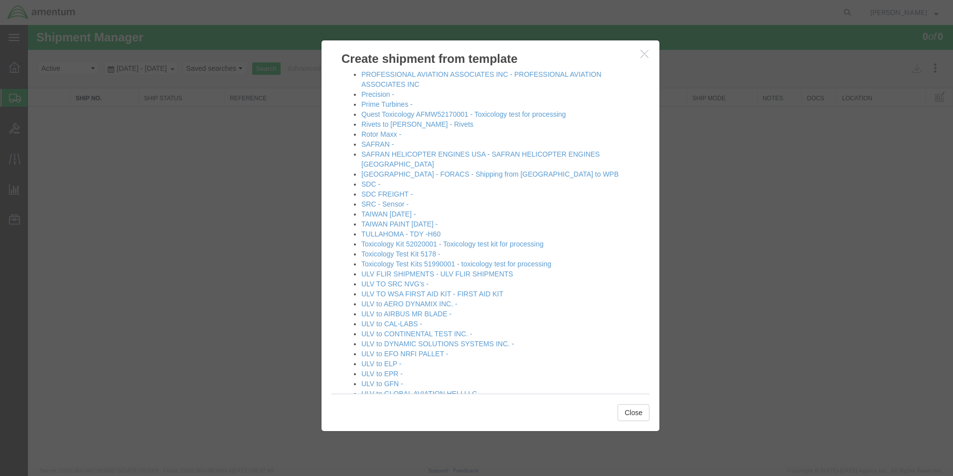
scroll to position [548, 0]
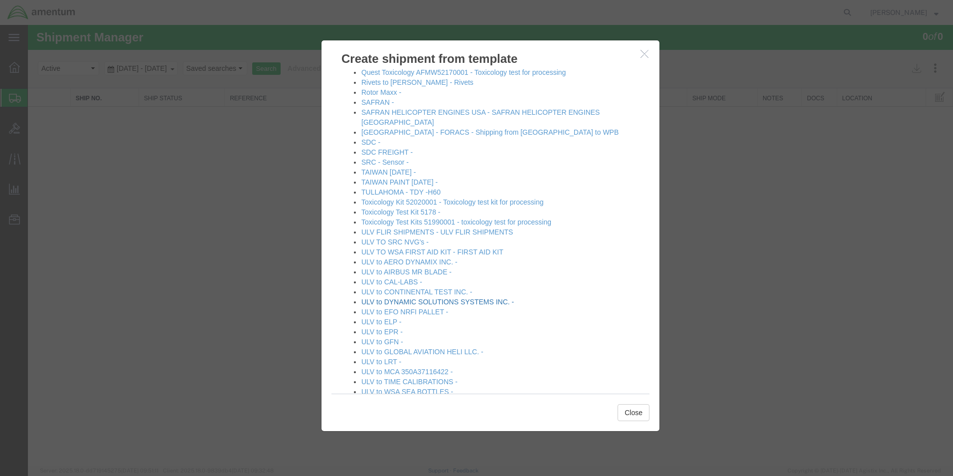
click at [494, 298] on link "ULV to DYNAMIC SOLUTIONS SYSTEMS INC. -" at bounding box center [437, 302] width 153 height 8
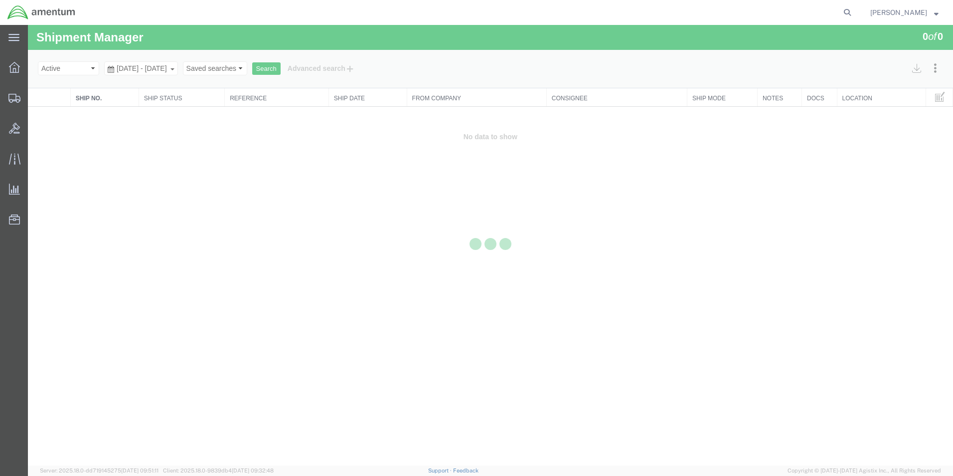
select select "49950"
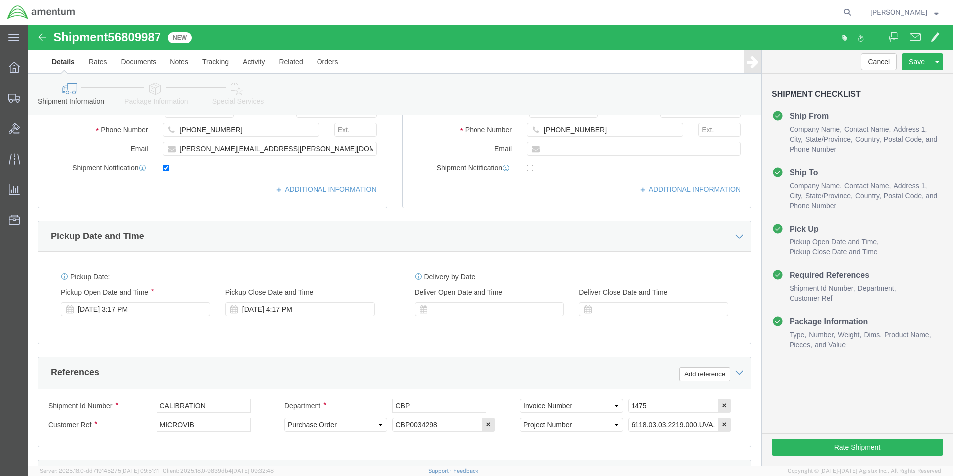
scroll to position [249, 0]
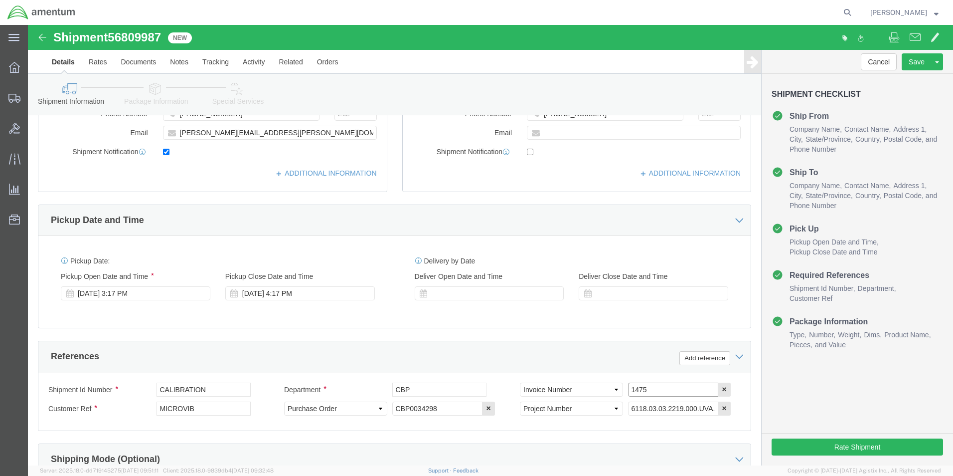
click input "1475"
type input "1"
type input "3235"
click input "MICROVIB"
click input "CBP0034298"
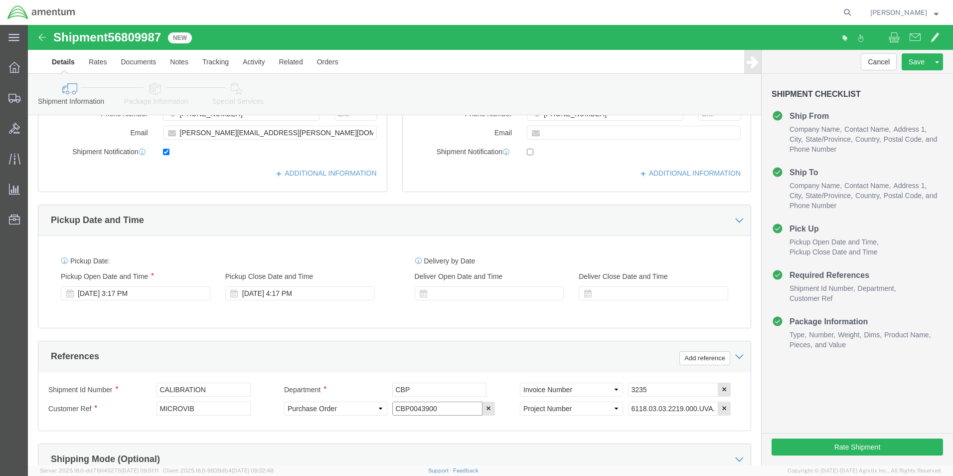
type input "CBP0043900"
click div "Shipment Id Number CALIBRATION Department CBP Select Account Type Activity ID A…"
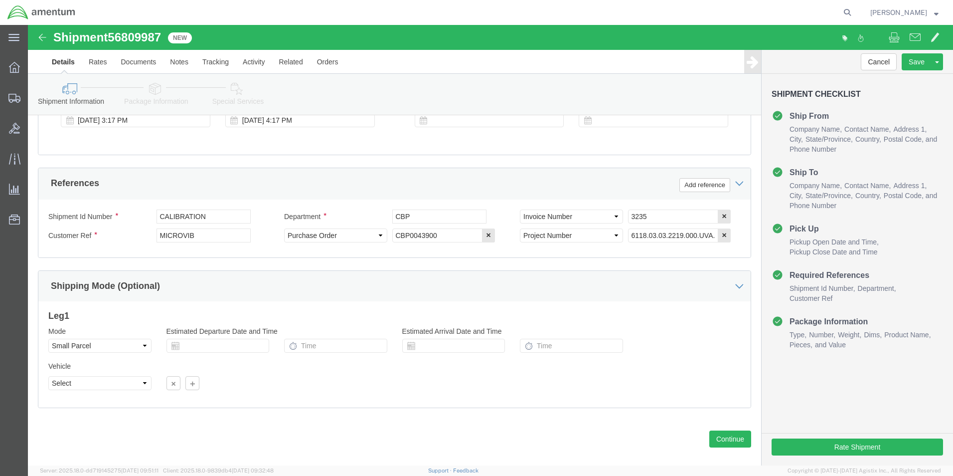
scroll to position [435, 0]
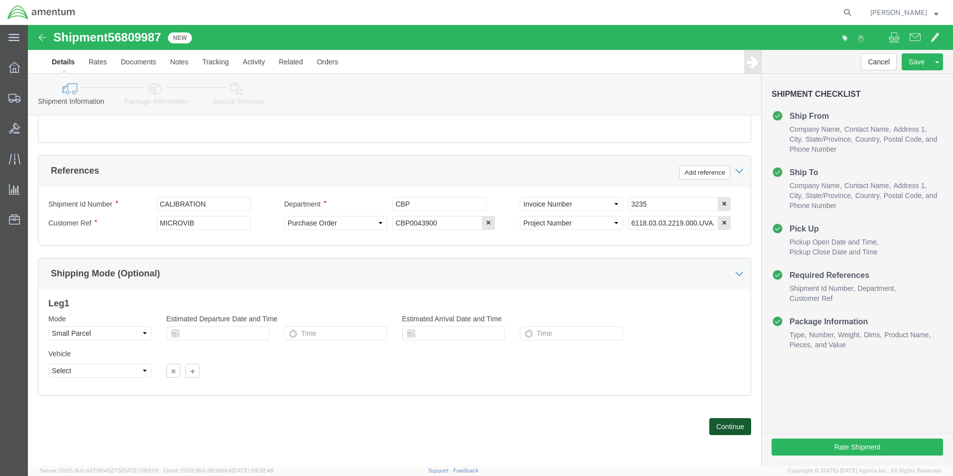
click button "Continue"
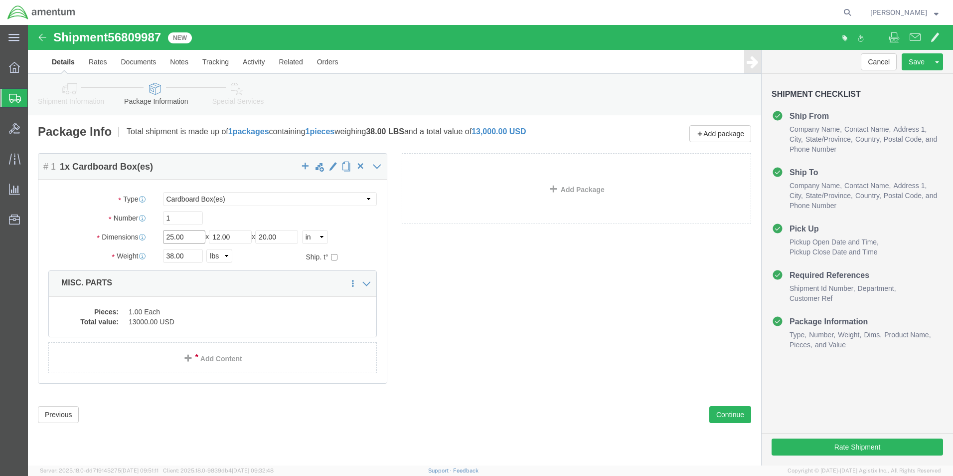
click input "25.00"
type input "2"
type input "30.00"
type input "24.00"
type input "12.00"
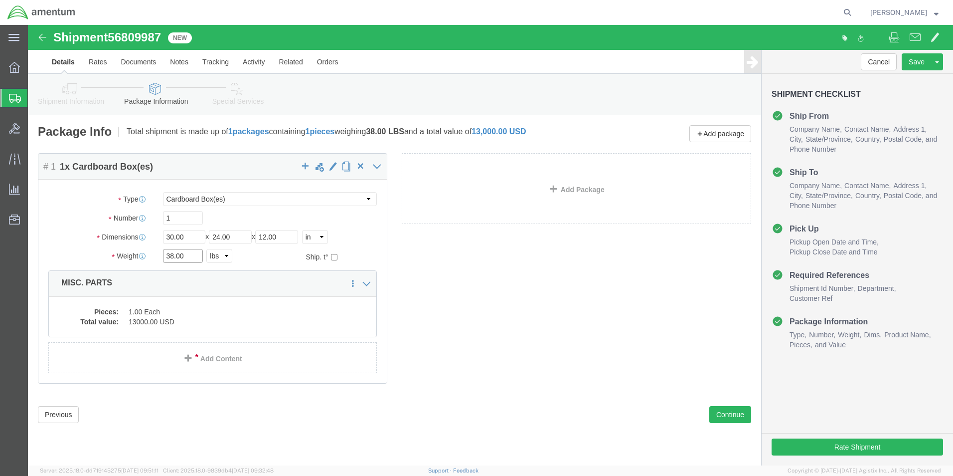
click input "38.00"
type input "3"
type input "41.00"
click div "41.00 Select kgs lbs"
click button "Rate Shipment"
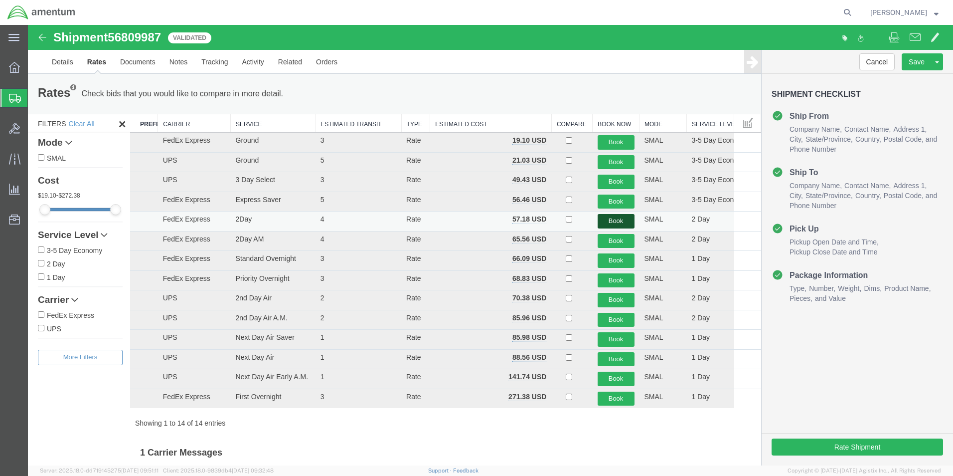
click at [612, 218] on button "Book" at bounding box center [616, 221] width 37 height 14
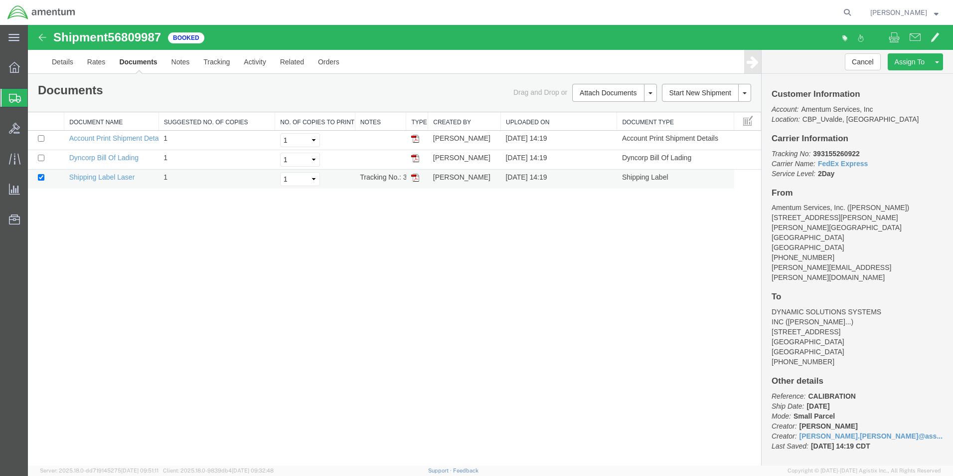
click at [416, 178] on img at bounding box center [415, 178] width 8 height 8
click at [0, 0] on span "Create from Template" at bounding box center [0, 0] width 0 height 0
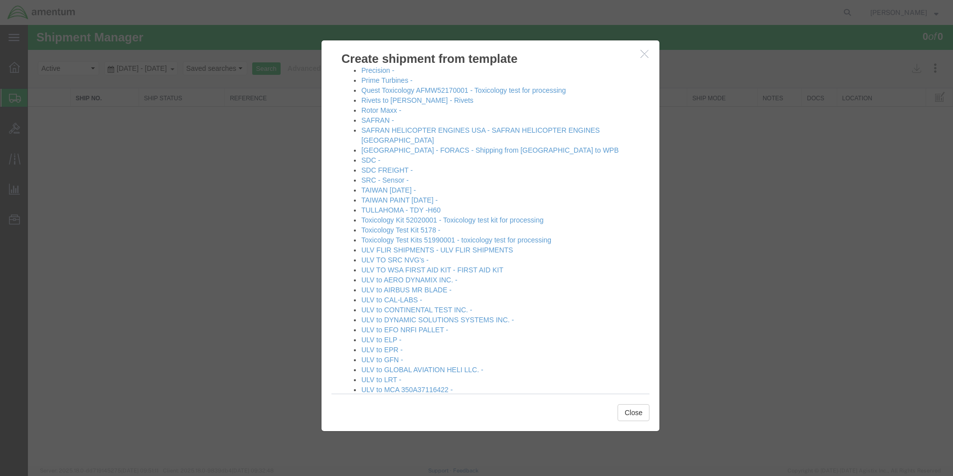
scroll to position [548, 0]
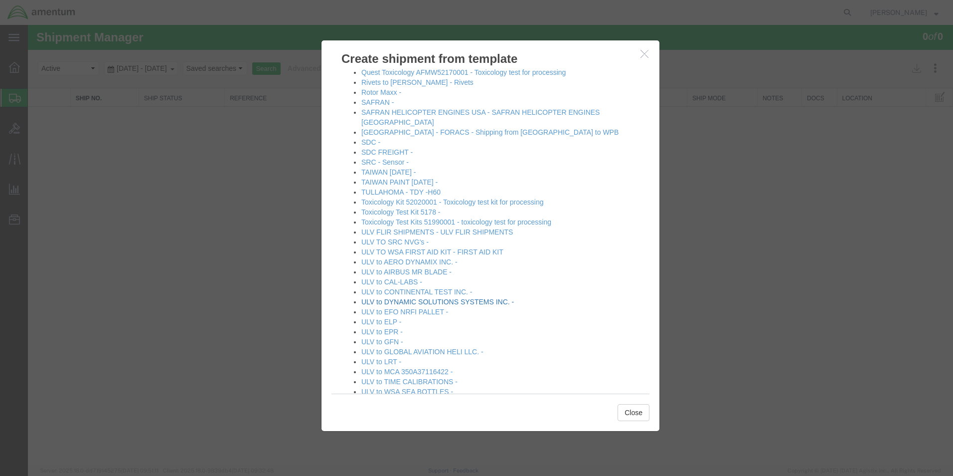
click at [492, 298] on link "ULV to DYNAMIC SOLUTIONS SYSTEMS INC. -" at bounding box center [437, 302] width 153 height 8
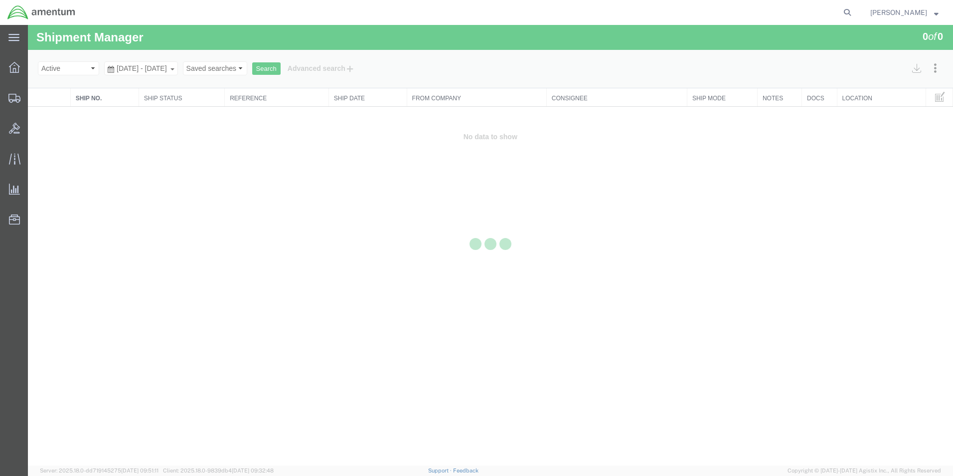
select select "49950"
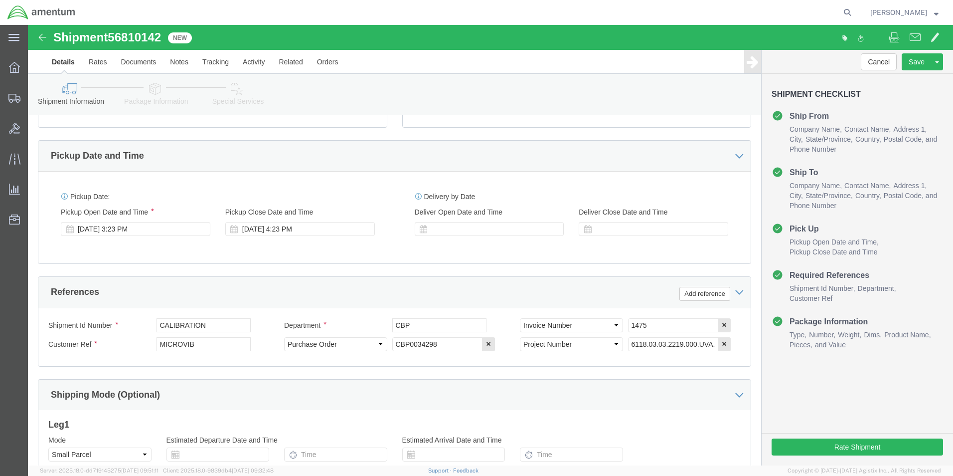
scroll to position [349, 0]
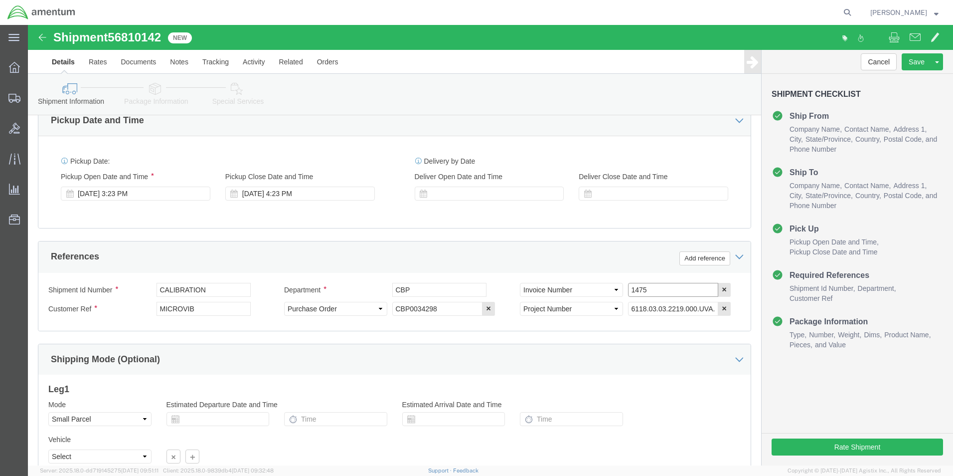
click input "1475"
type input "1"
type input "3235"
click div "Please fix the following errors Ship From Location Location [GEOGRAPHIC_DATA], …"
click input "CBP0034298"
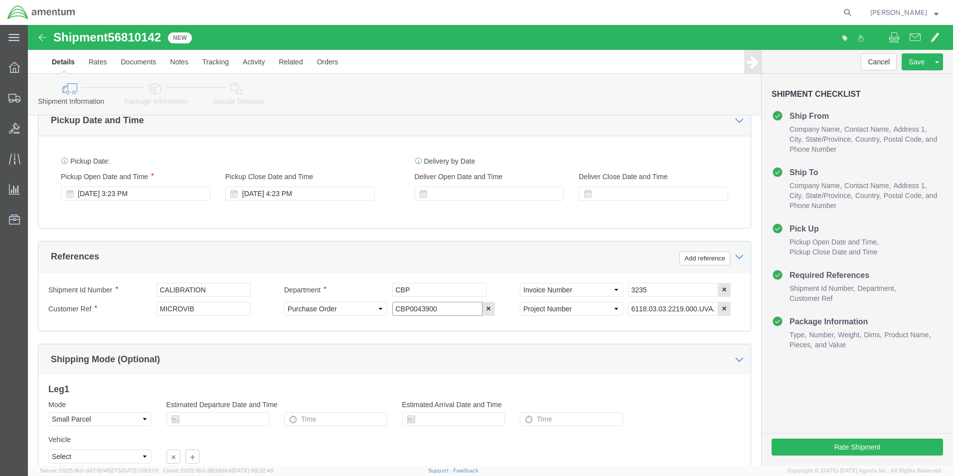
type input "CBP0043900"
click div "Please fix the following errors Ship From Location Location [GEOGRAPHIC_DATA], …"
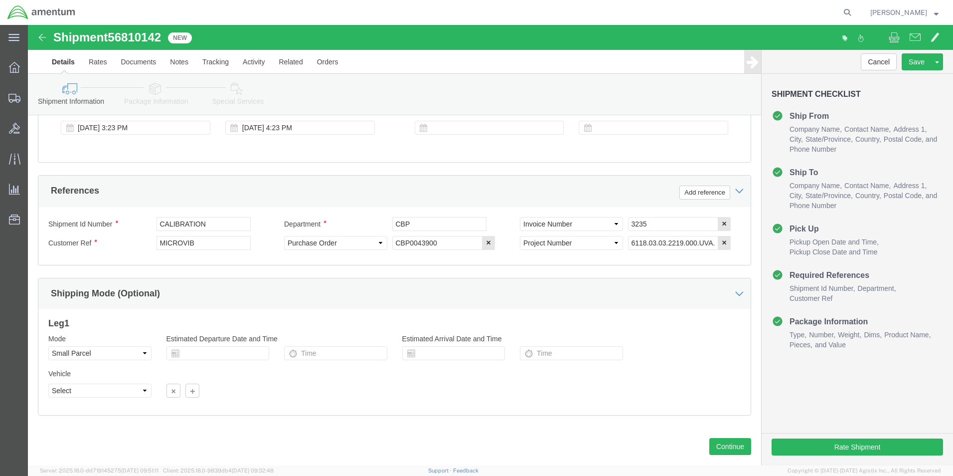
scroll to position [435, 0]
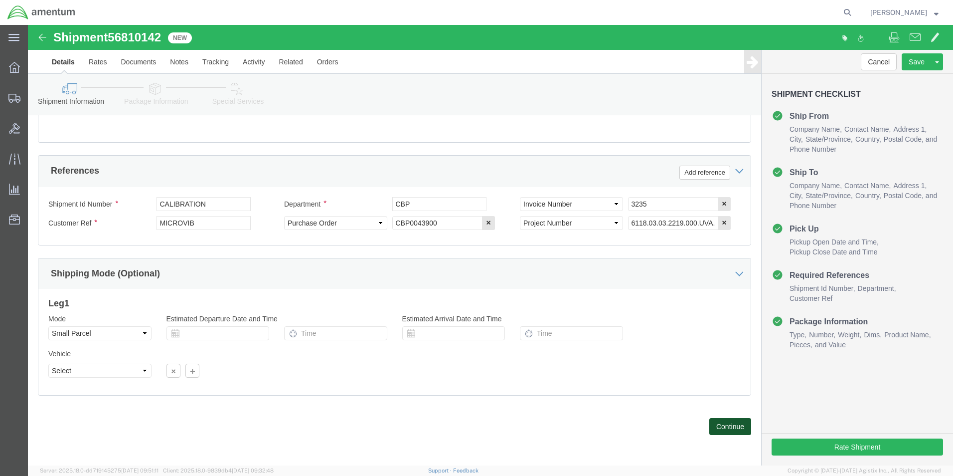
click button "Continue"
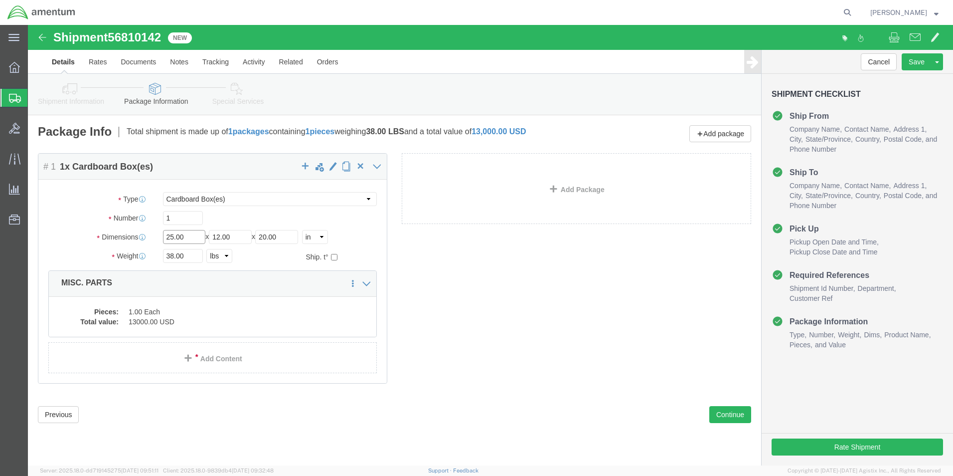
click input "25.00"
type input "2"
type input "30.00"
type input "24.00"
type input "12.00"
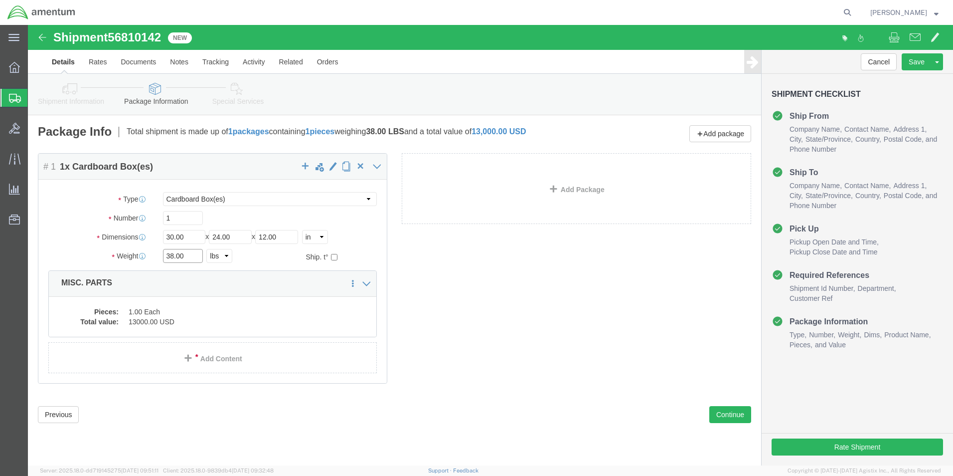
click input "38.00"
type input "3"
type input "41.00"
click div "Package Content # 1 1 x Cardboard Box(es) Package Type Select Bale(s) Basket(s)…"
click button "Rate Shipment"
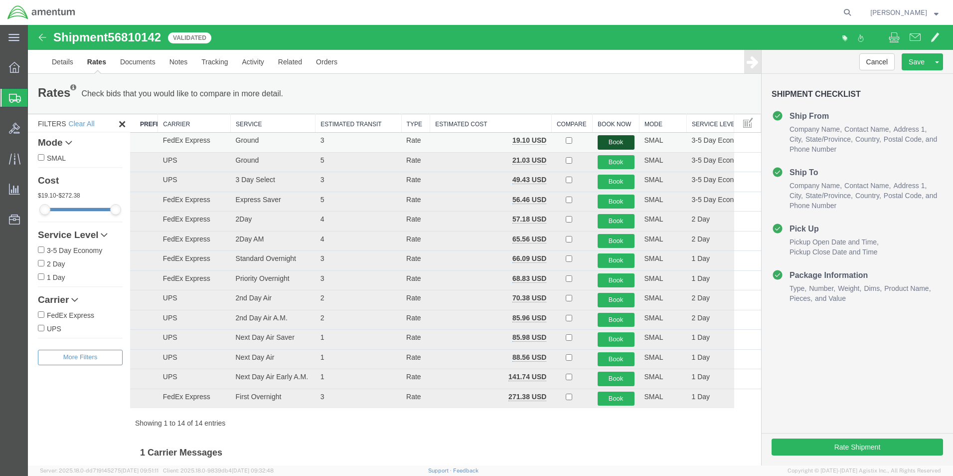
click at [598, 143] on button "Book" at bounding box center [616, 142] width 37 height 14
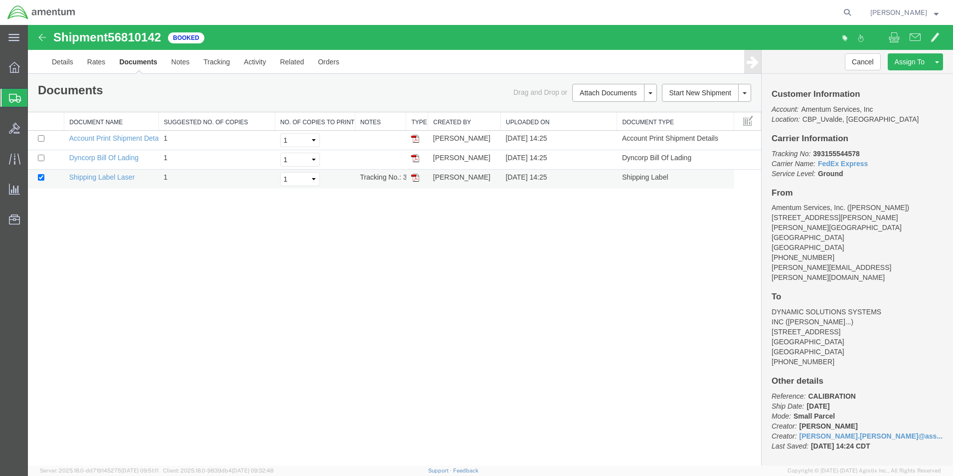
click at [417, 178] on img at bounding box center [415, 178] width 8 height 8
click at [937, 12] on strong "button" at bounding box center [936, 11] width 4 height 3
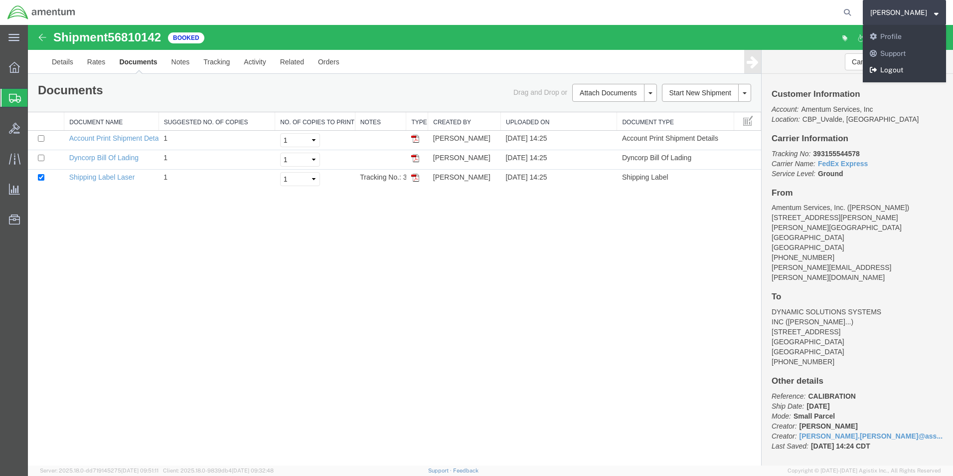
click at [908, 73] on link "Logout" at bounding box center [904, 70] width 83 height 17
